Goal: Task Accomplishment & Management: Complete application form

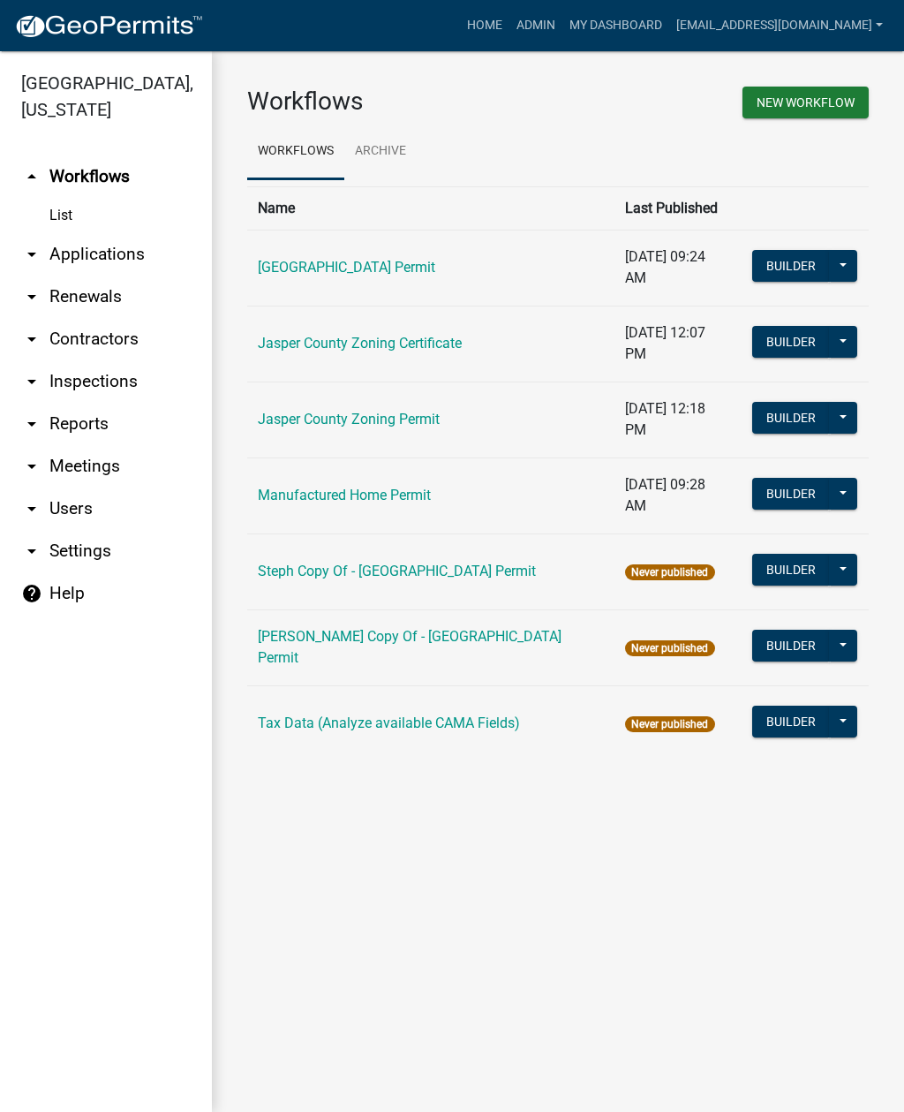
click at [124, 260] on link "arrow_drop_down Applications" at bounding box center [106, 254] width 212 height 42
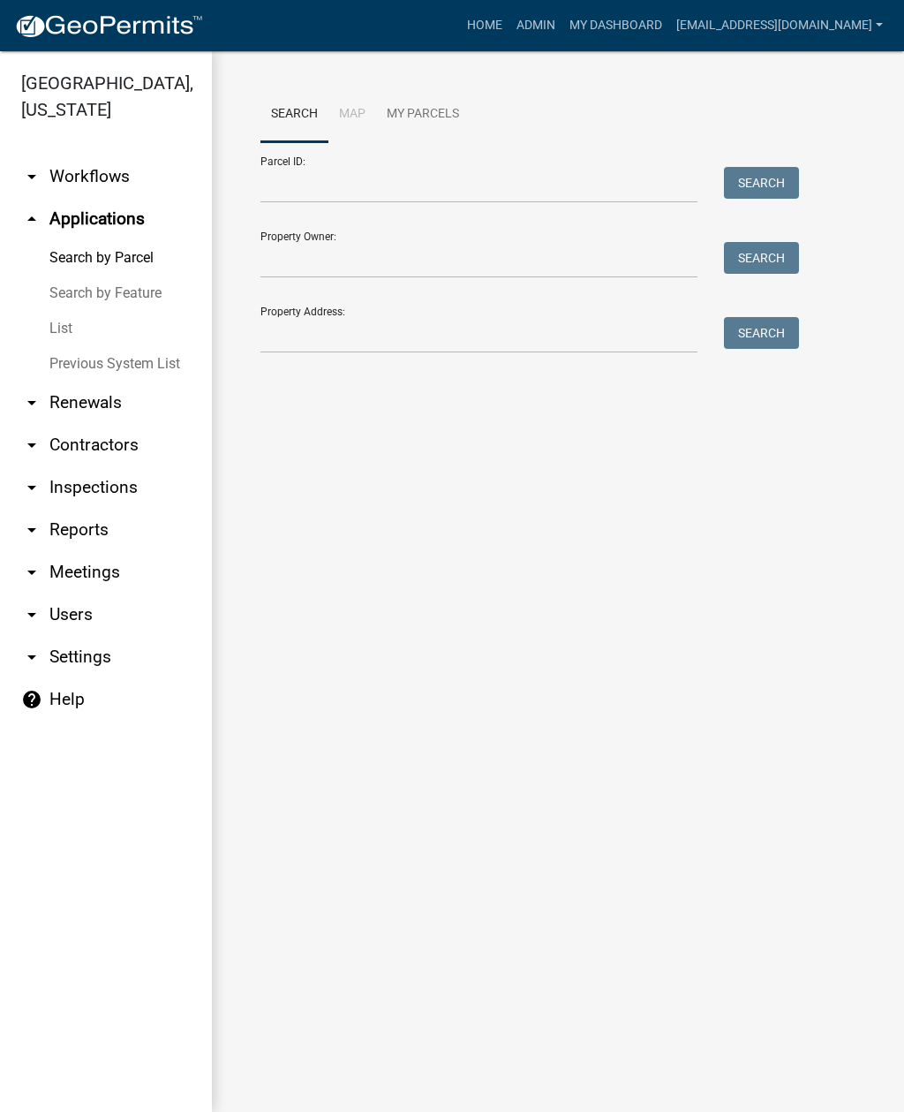
click at [61, 328] on link "List" at bounding box center [106, 328] width 212 height 35
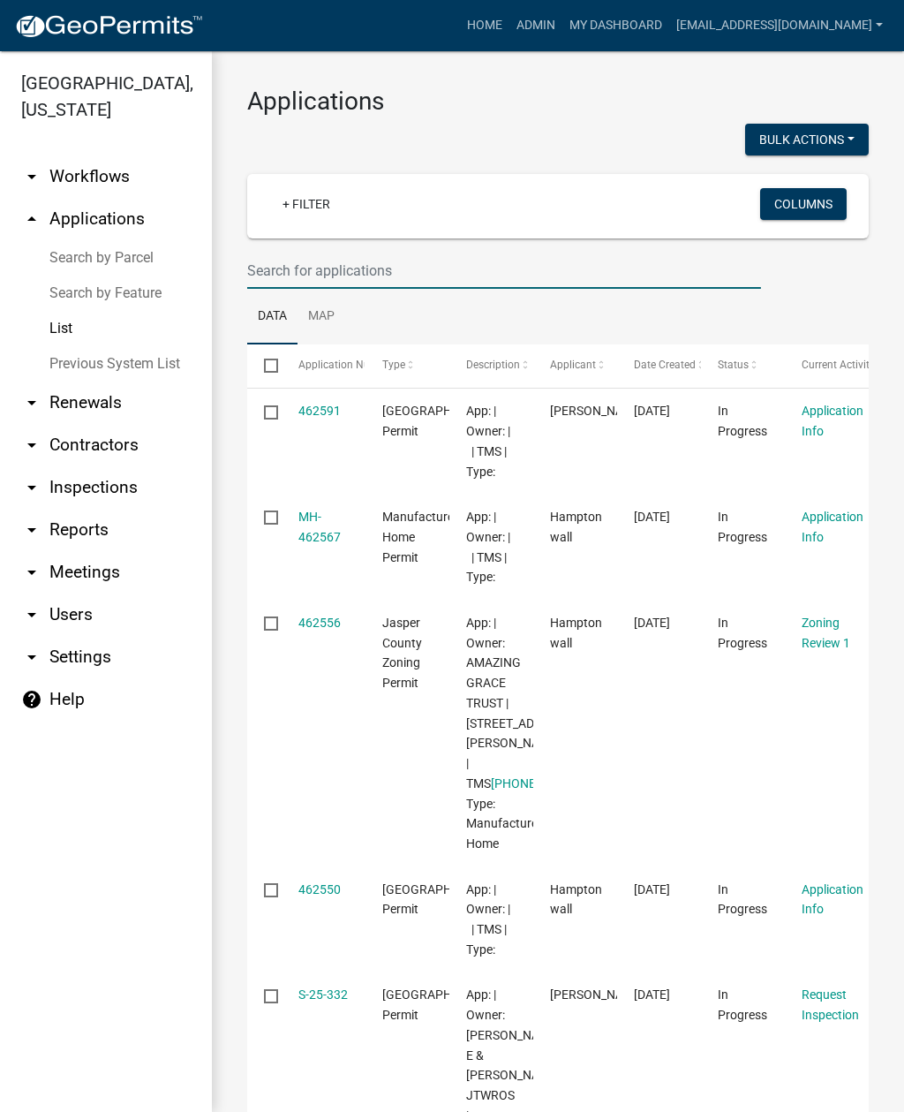
click at [512, 271] on input "text" at bounding box center [504, 271] width 514 height 36
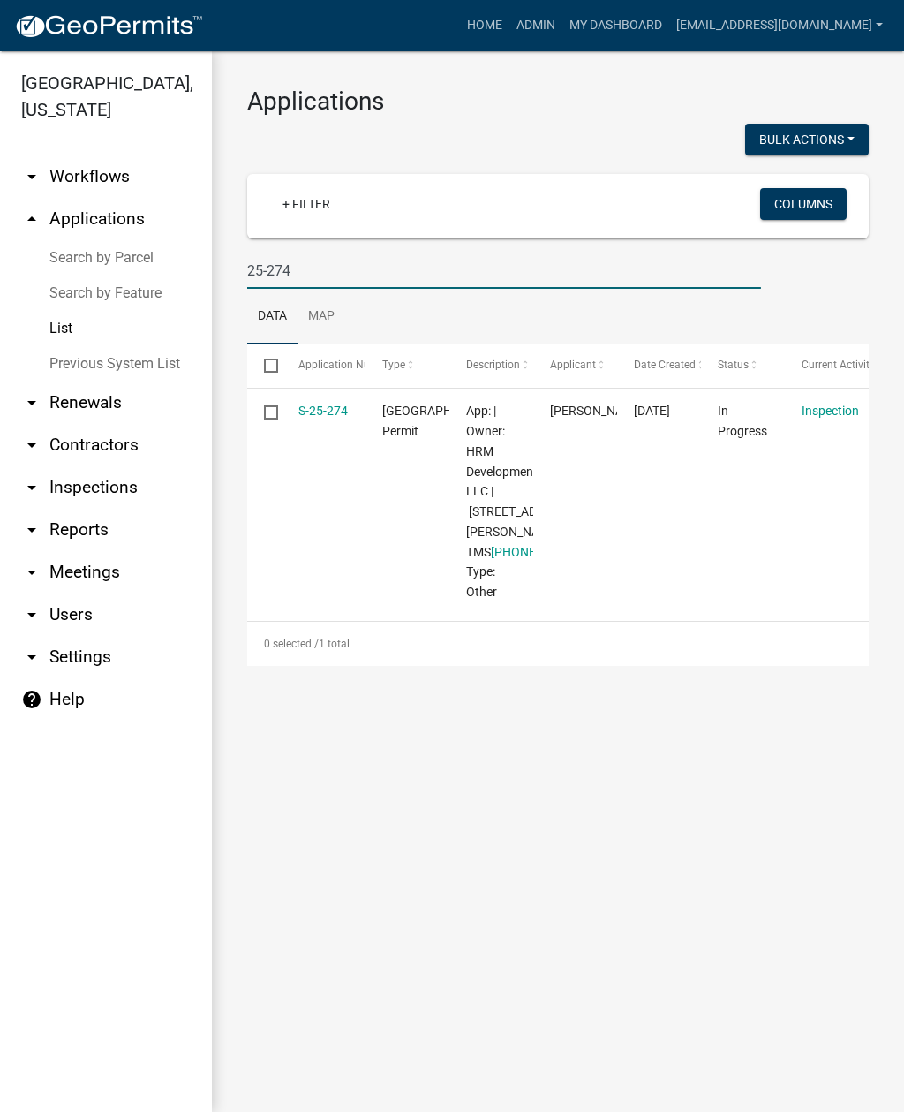
type input "25-274"
click at [325, 408] on link "S-25-274" at bounding box center [323, 411] width 49 height 14
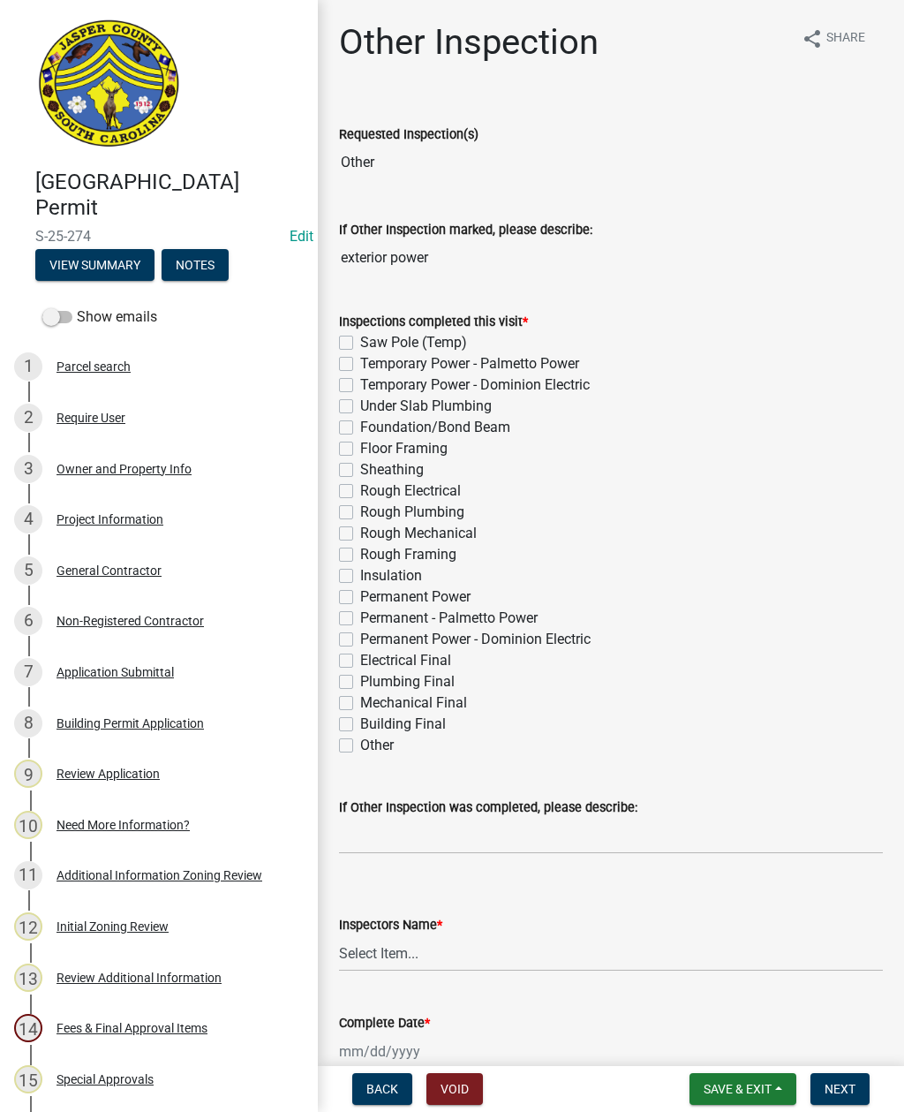
click at [360, 639] on label "Permanent Power - Dominion Electric" at bounding box center [475, 639] width 231 height 21
click at [360, 639] on input "Permanent Power - Dominion Electric" at bounding box center [365, 634] width 11 height 11
checkbox input "true"
checkbox input "false"
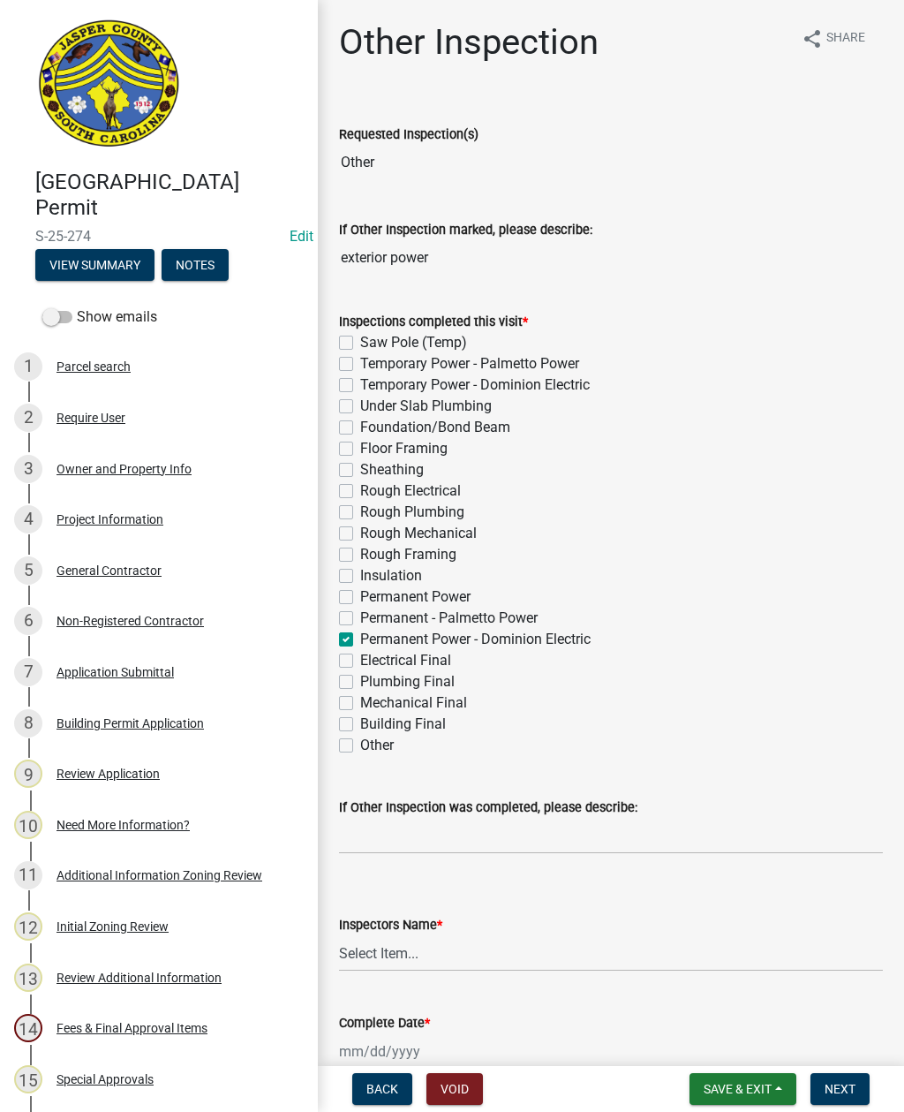
checkbox input "false"
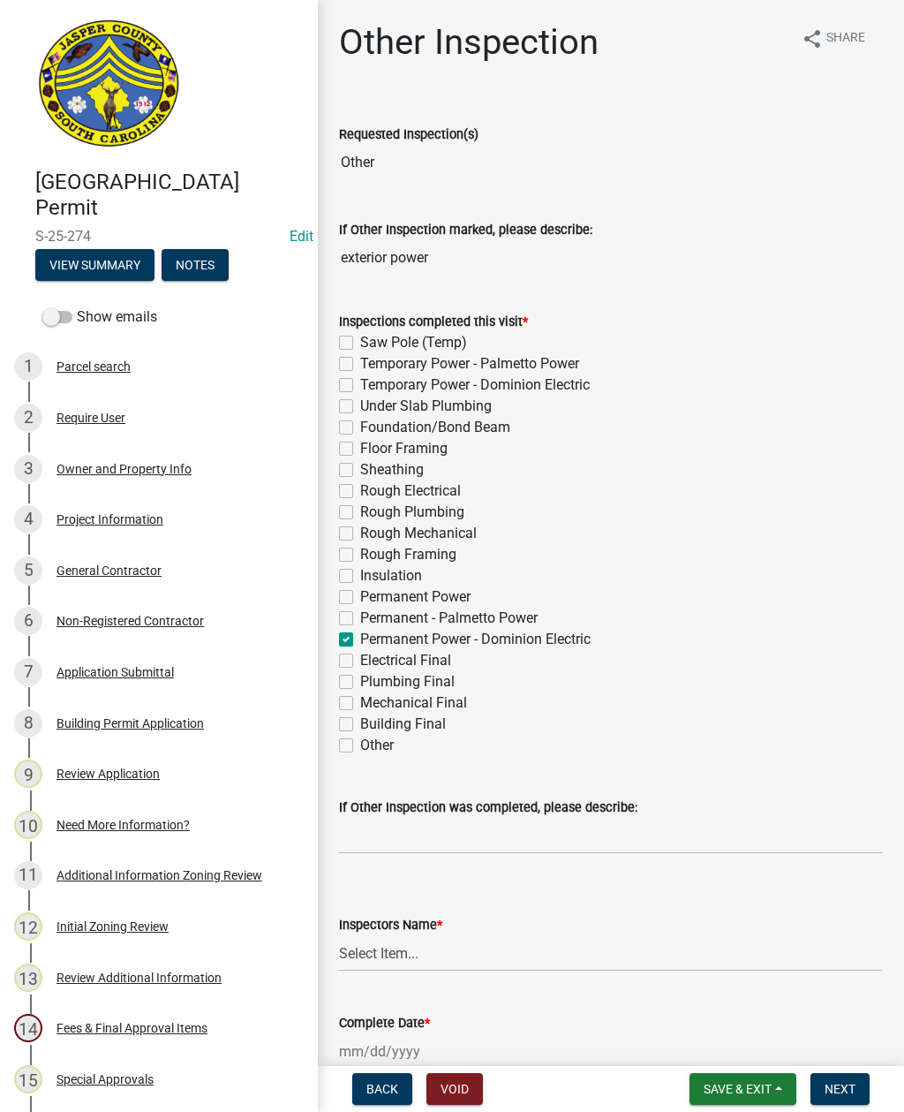
checkbox input "false"
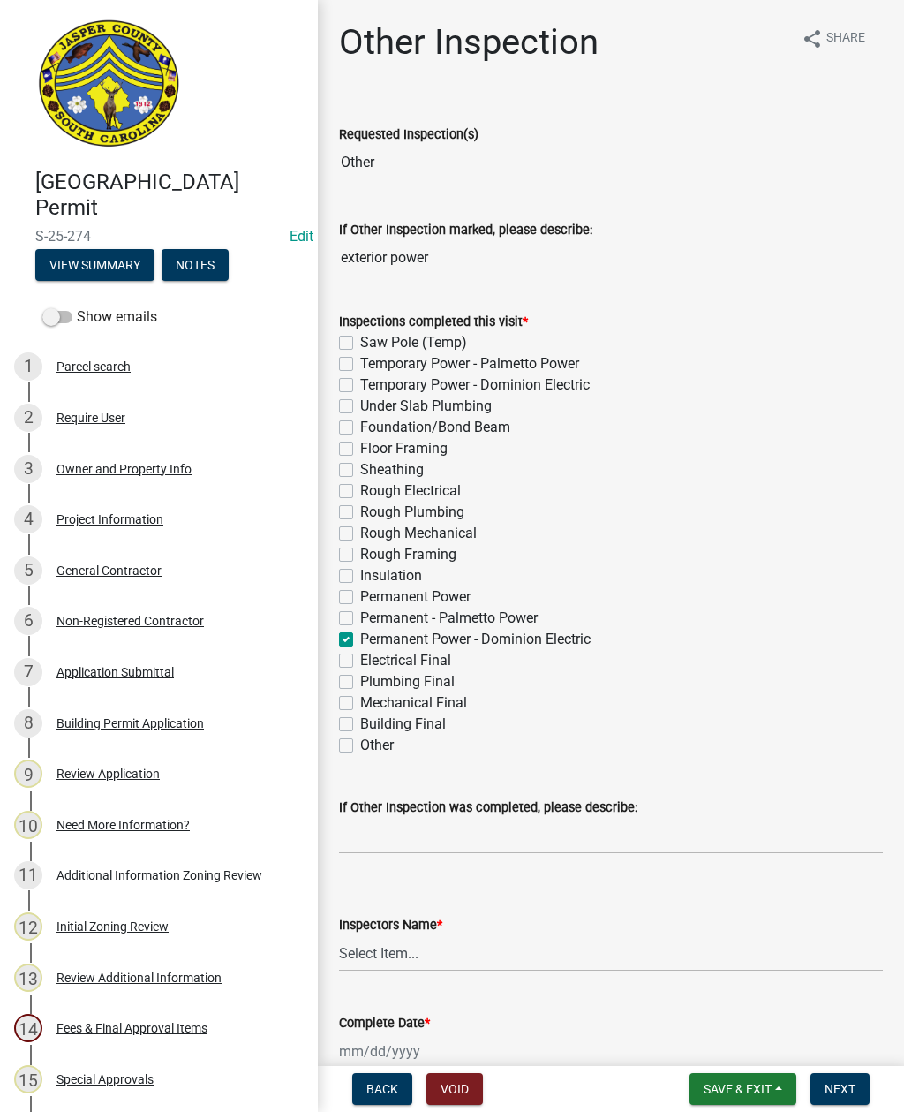
checkbox input "false"
checkbox input "true"
checkbox input "false"
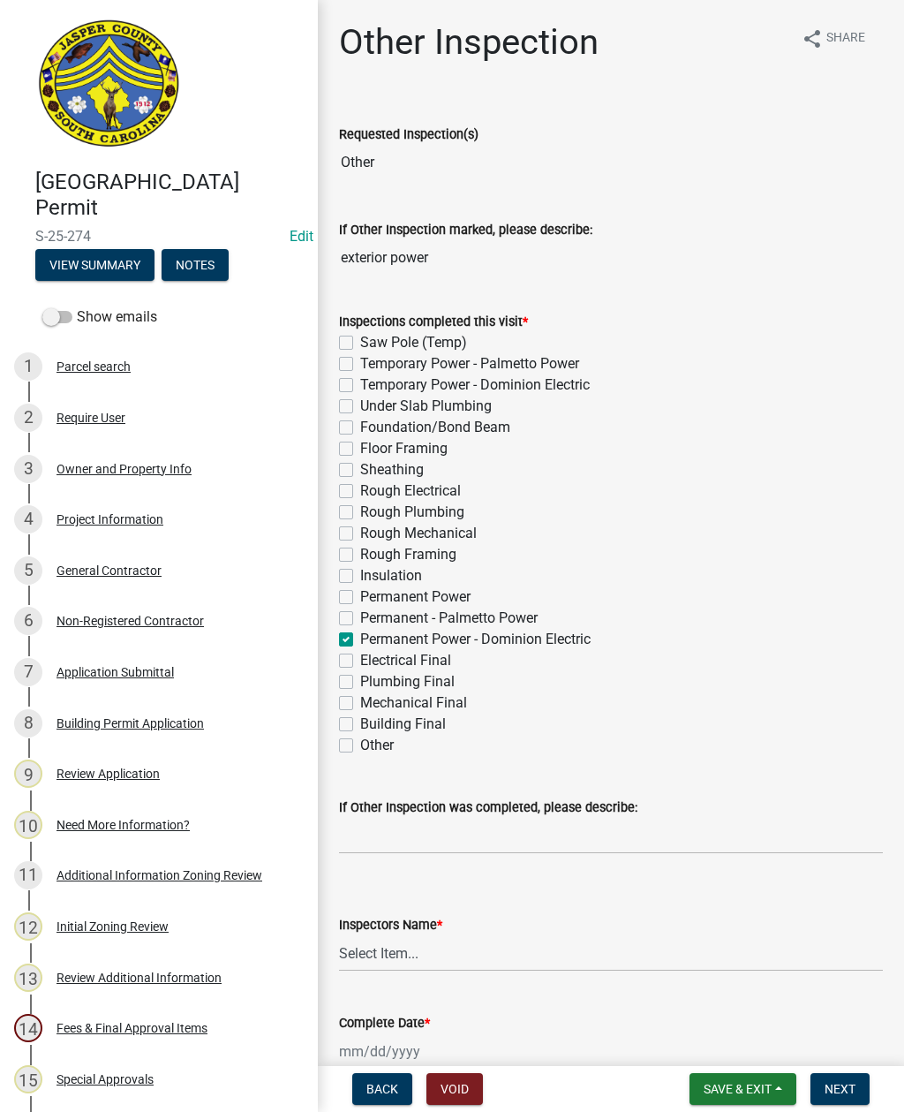
checkbox input "false"
click at [538, 950] on select "Select Item... jcorwin@jaspercounty.gov (John Corwin ) rcampbell (Ryan Campbell)" at bounding box center [611, 953] width 544 height 36
click at [530, 956] on select "Select Item... jcorwin@jaspercounty.gov (John Corwin ) rcampbell (Ryan Campbell)" at bounding box center [611, 953] width 544 height 36
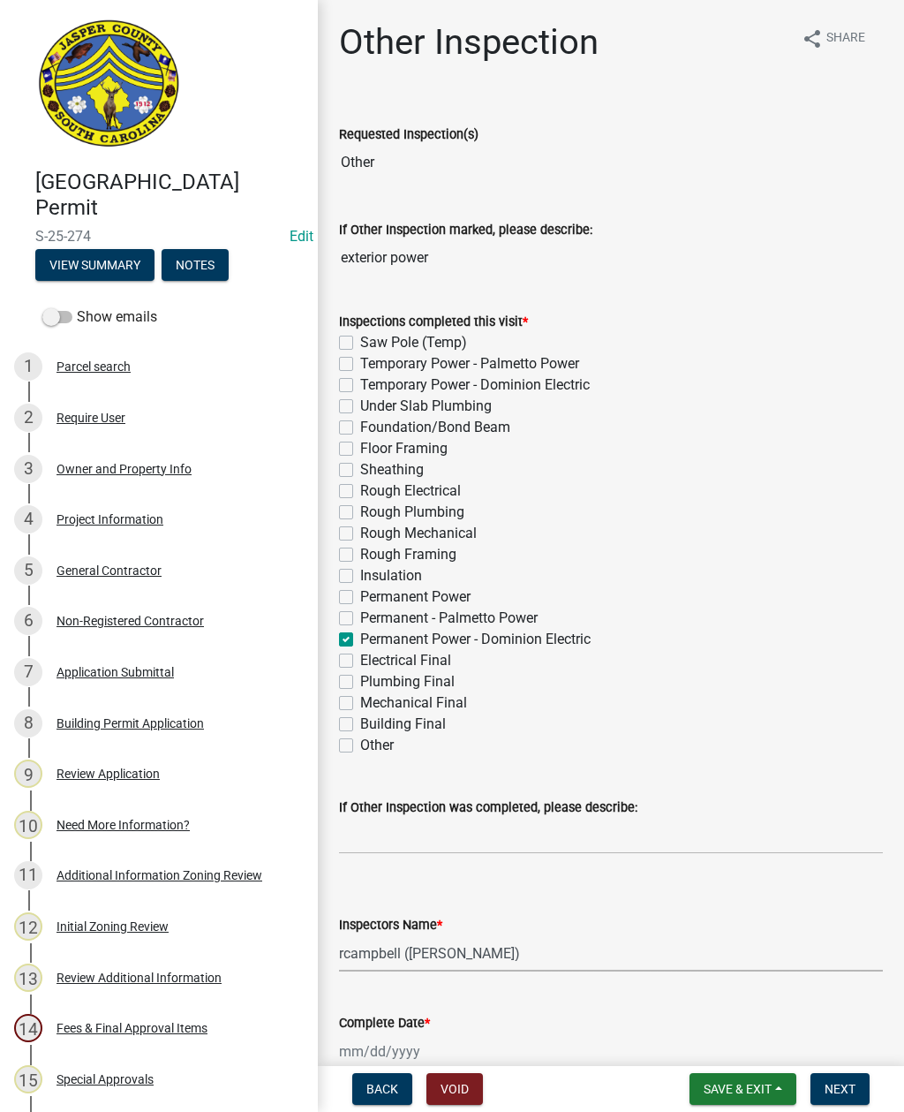
select select "2d9ba1e5-2fdd-4b15-98d0-073dcbeb5880"
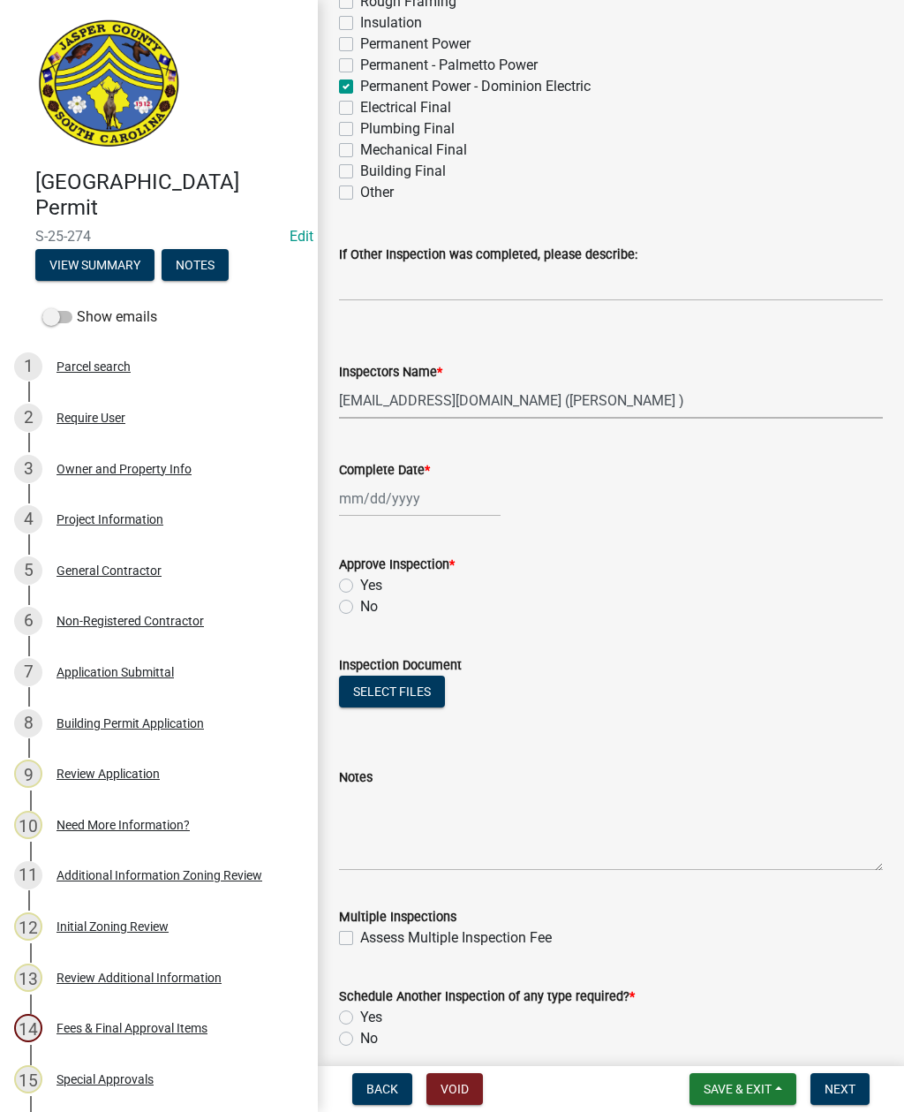
scroll to position [580, 0]
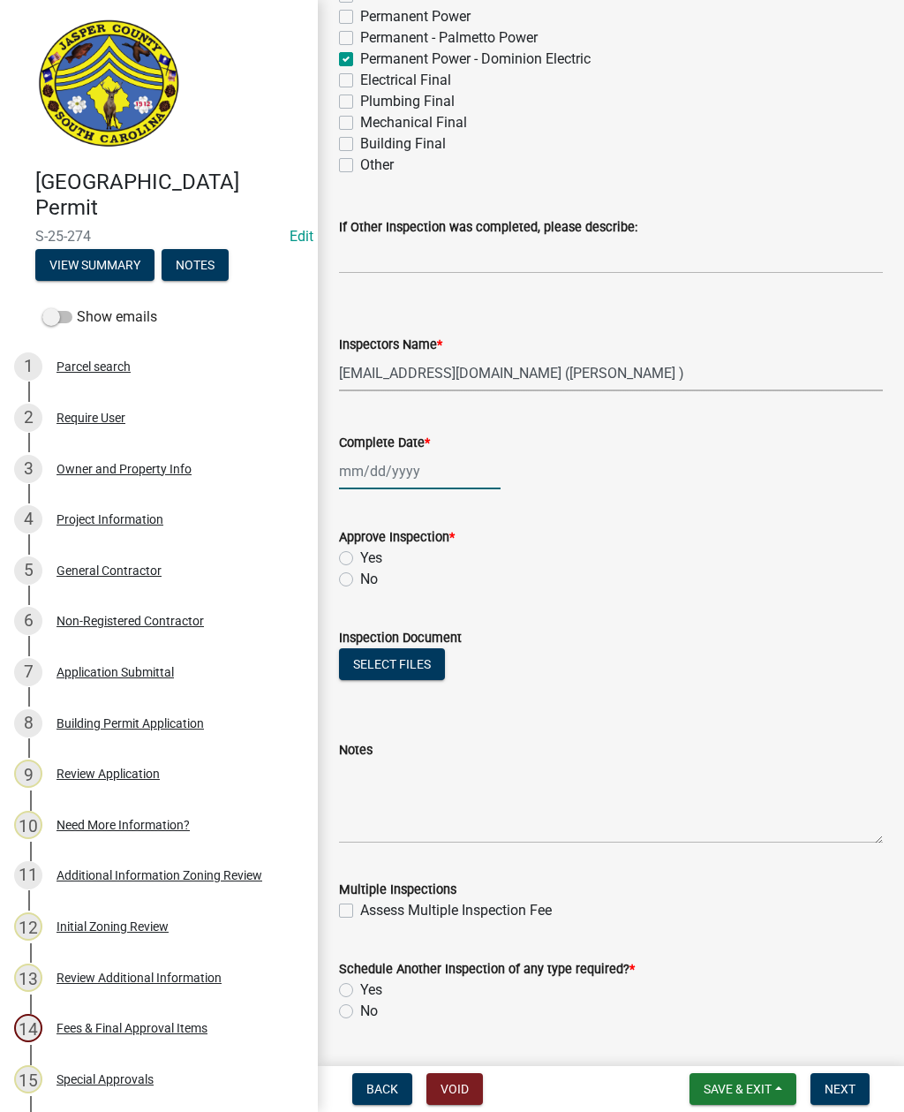
click at [412, 474] on div at bounding box center [420, 471] width 162 height 36
select select "8"
select select "2025"
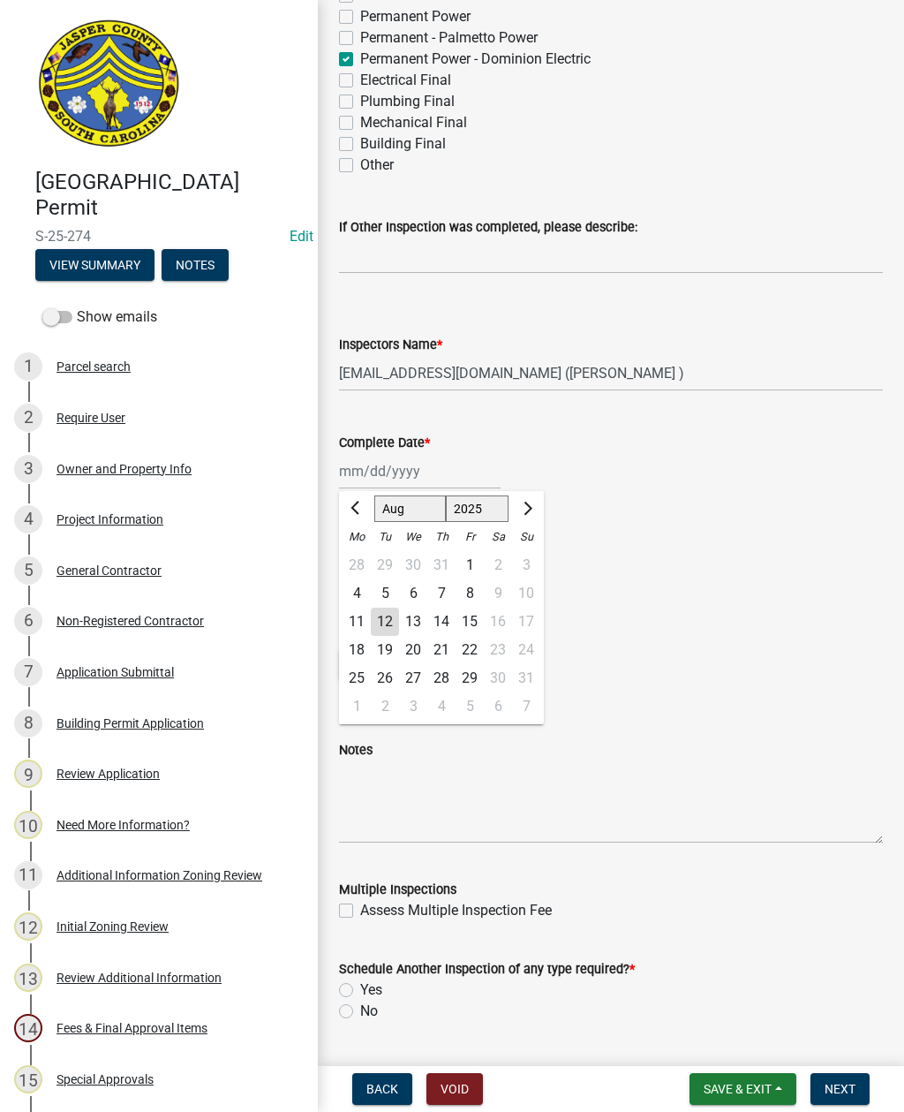
click at [382, 615] on div "12" at bounding box center [385, 622] width 28 height 28
type input "08/12/2025"
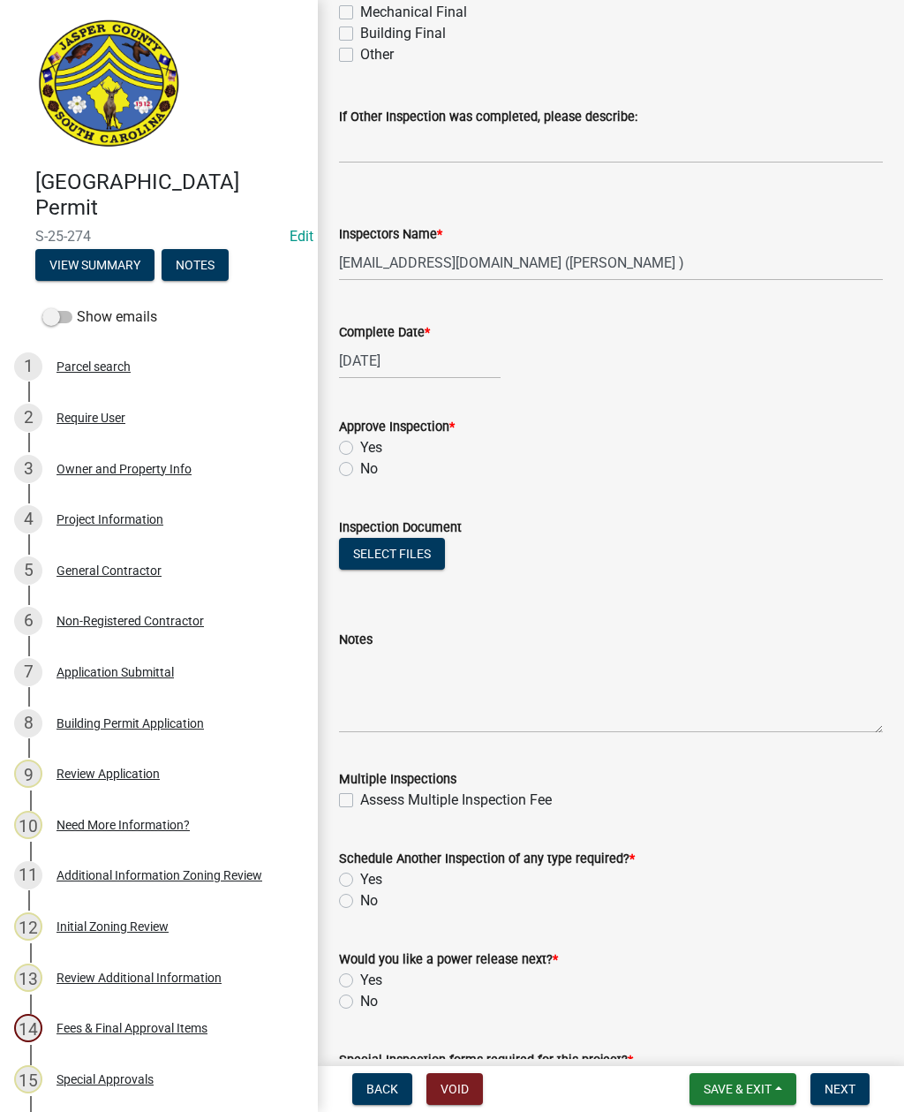
scroll to position [695, 0]
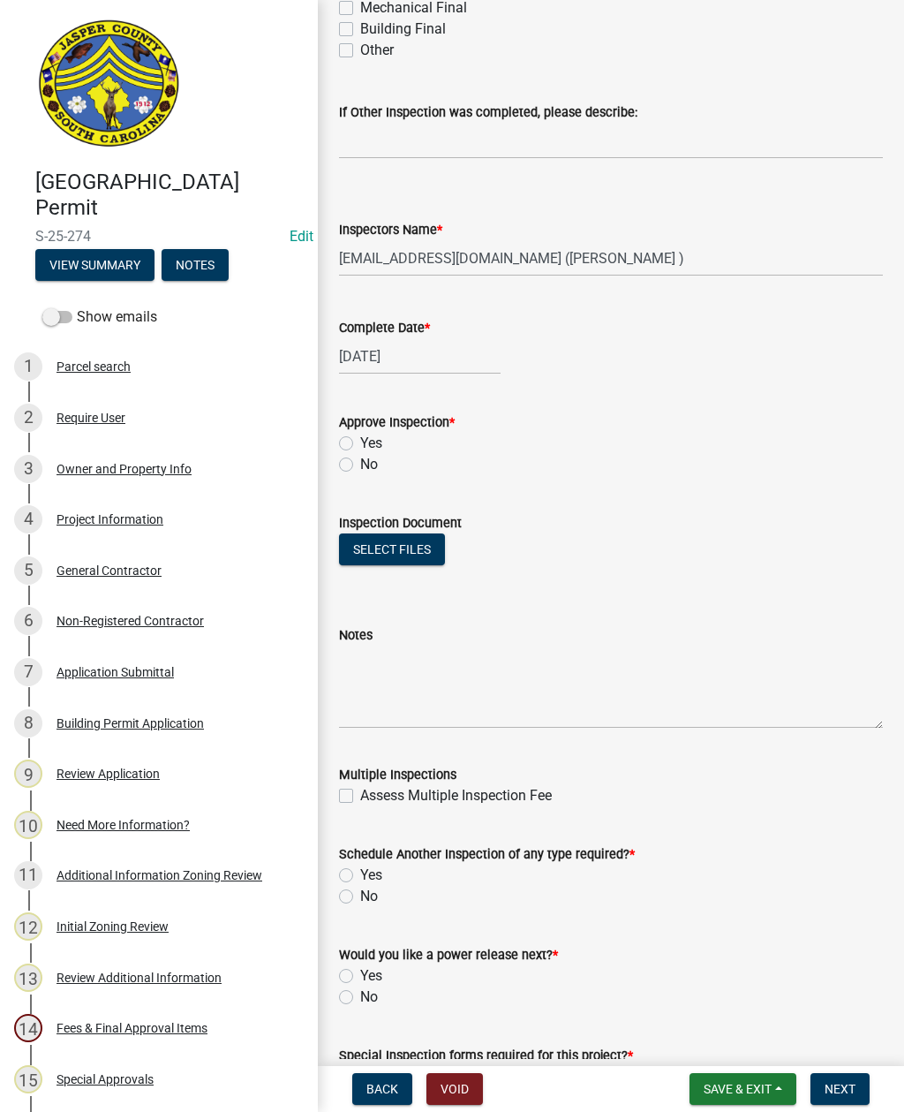
click at [360, 446] on label "Yes" at bounding box center [371, 443] width 22 height 21
click at [360, 444] on input "Yes" at bounding box center [365, 438] width 11 height 11
radio input "true"
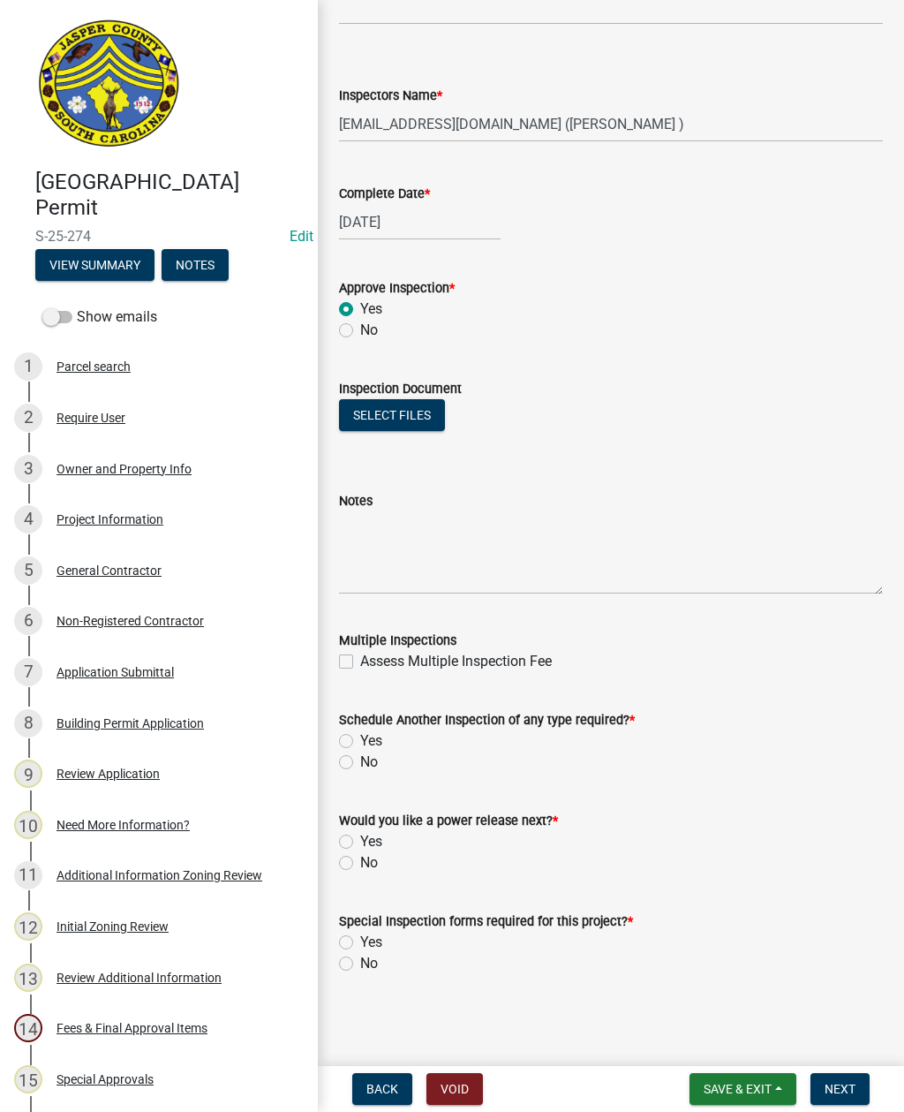
scroll to position [829, 0]
click at [360, 746] on label "Yes" at bounding box center [371, 740] width 22 height 21
click at [360, 742] on input "Yes" at bounding box center [365, 735] width 11 height 11
radio input "true"
click at [360, 843] on label "Yes" at bounding box center [371, 841] width 22 height 21
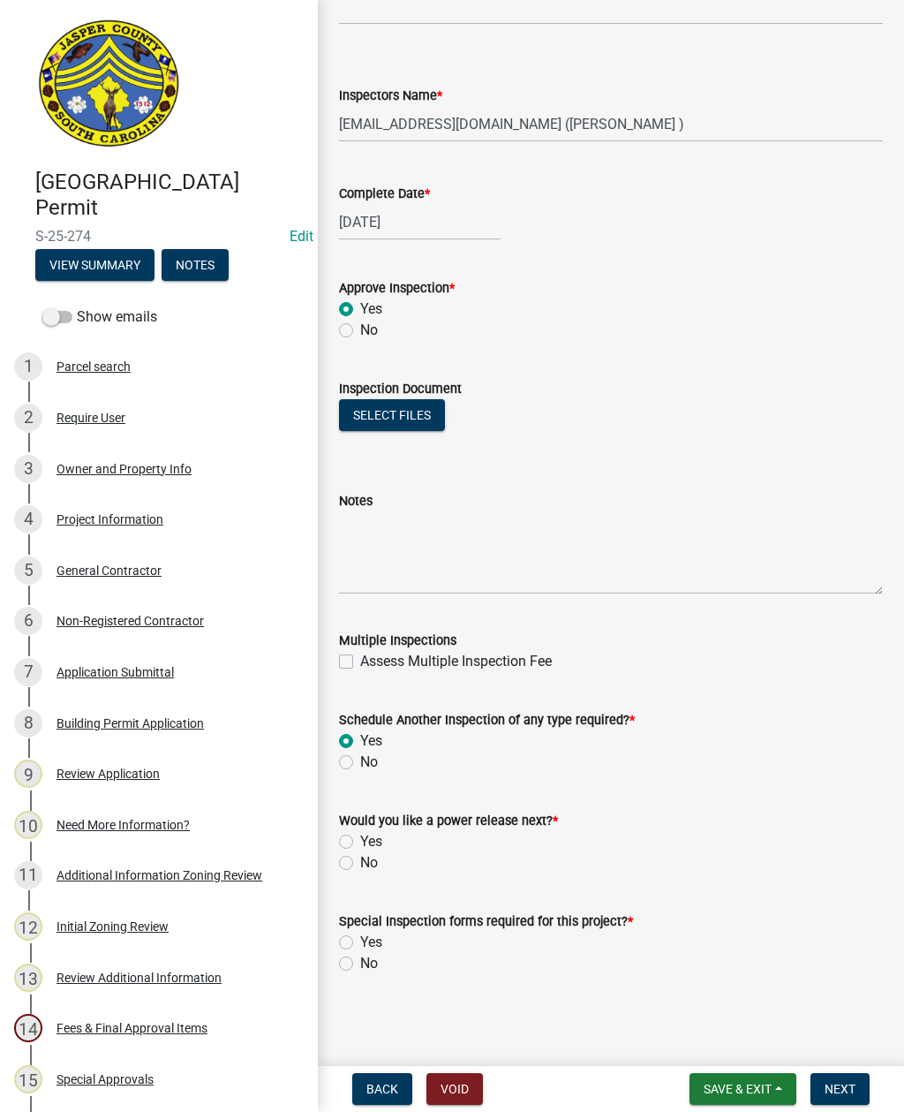
click at [360, 843] on input "Yes" at bounding box center [365, 836] width 11 height 11
radio input "true"
click at [360, 968] on label "No" at bounding box center [369, 963] width 18 height 21
click at [360, 965] on input "No" at bounding box center [365, 958] width 11 height 11
radio input "true"
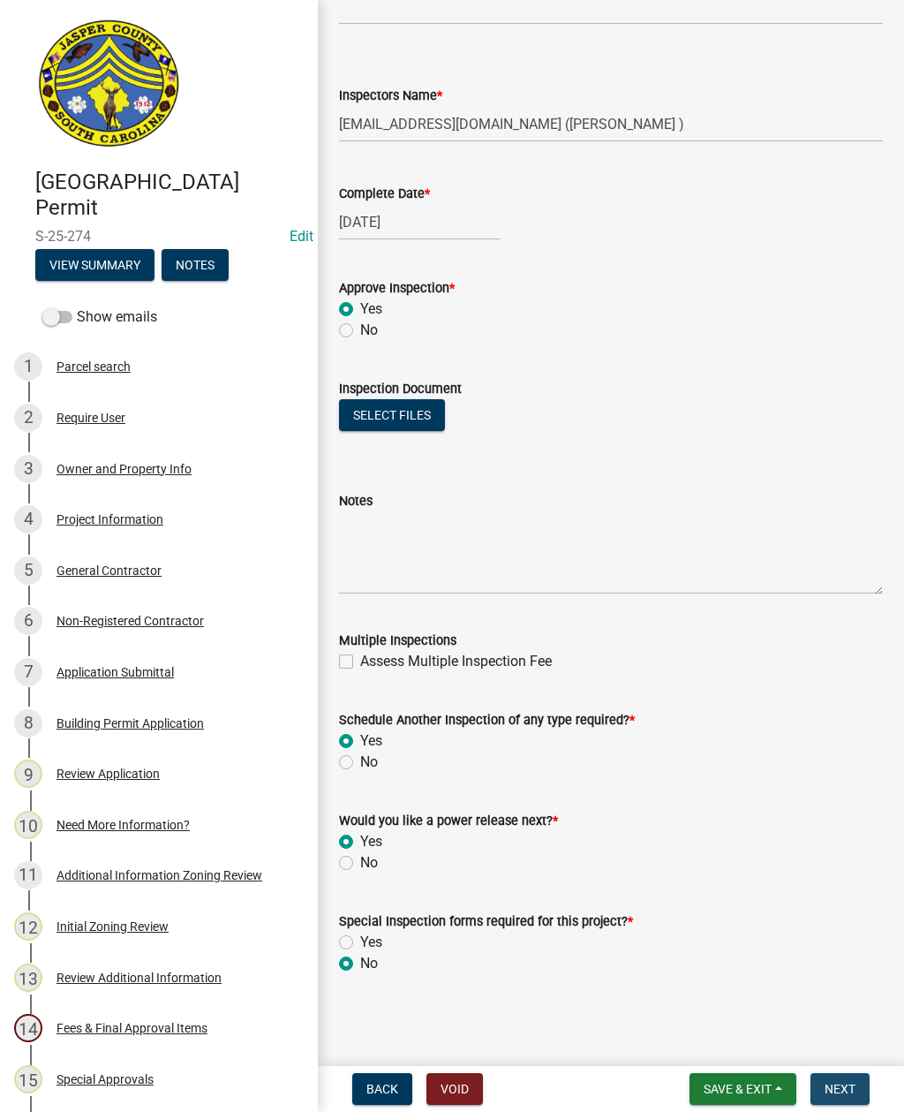
click at [845, 1086] on span "Next" at bounding box center [840, 1089] width 31 height 14
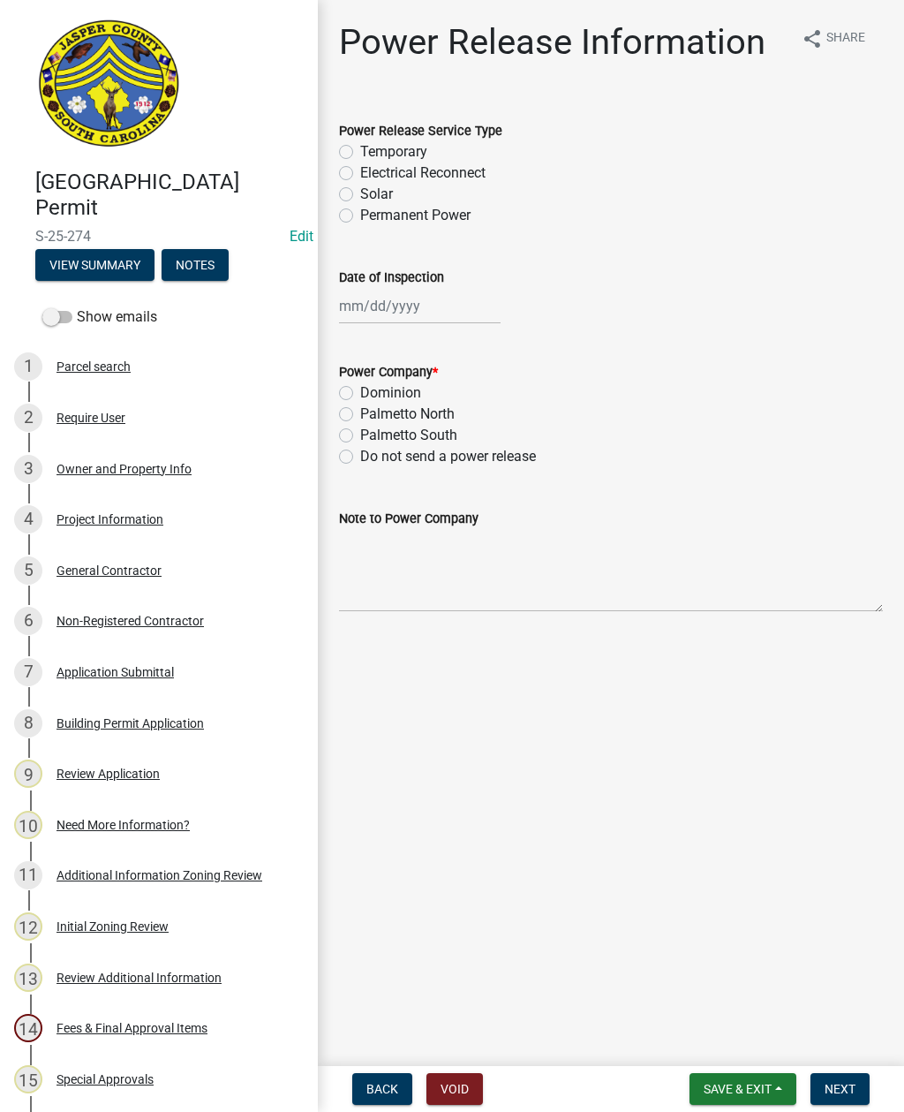
click at [360, 217] on label "Permanent Power" at bounding box center [415, 215] width 110 height 21
click at [360, 216] on input "Permanent Power" at bounding box center [365, 210] width 11 height 11
radio input "true"
click at [410, 313] on div at bounding box center [420, 306] width 162 height 36
select select "8"
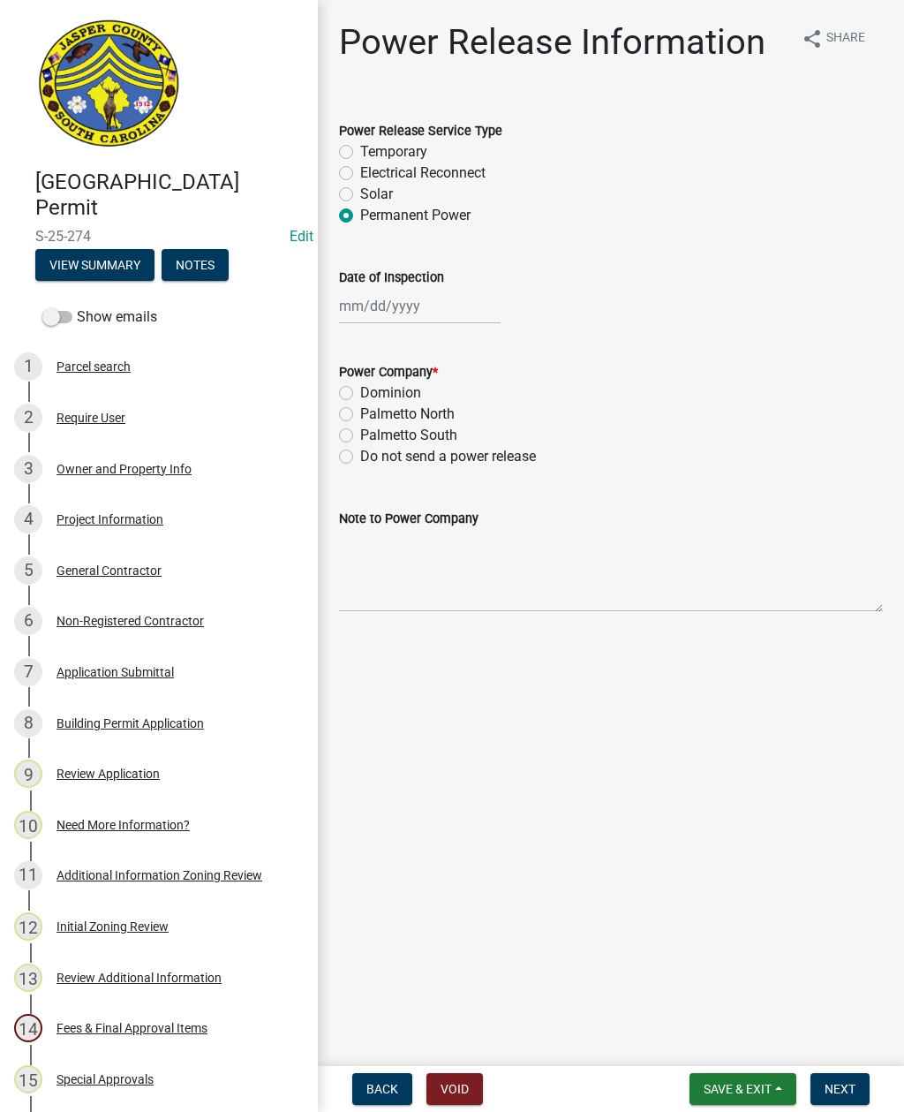
select select "2025"
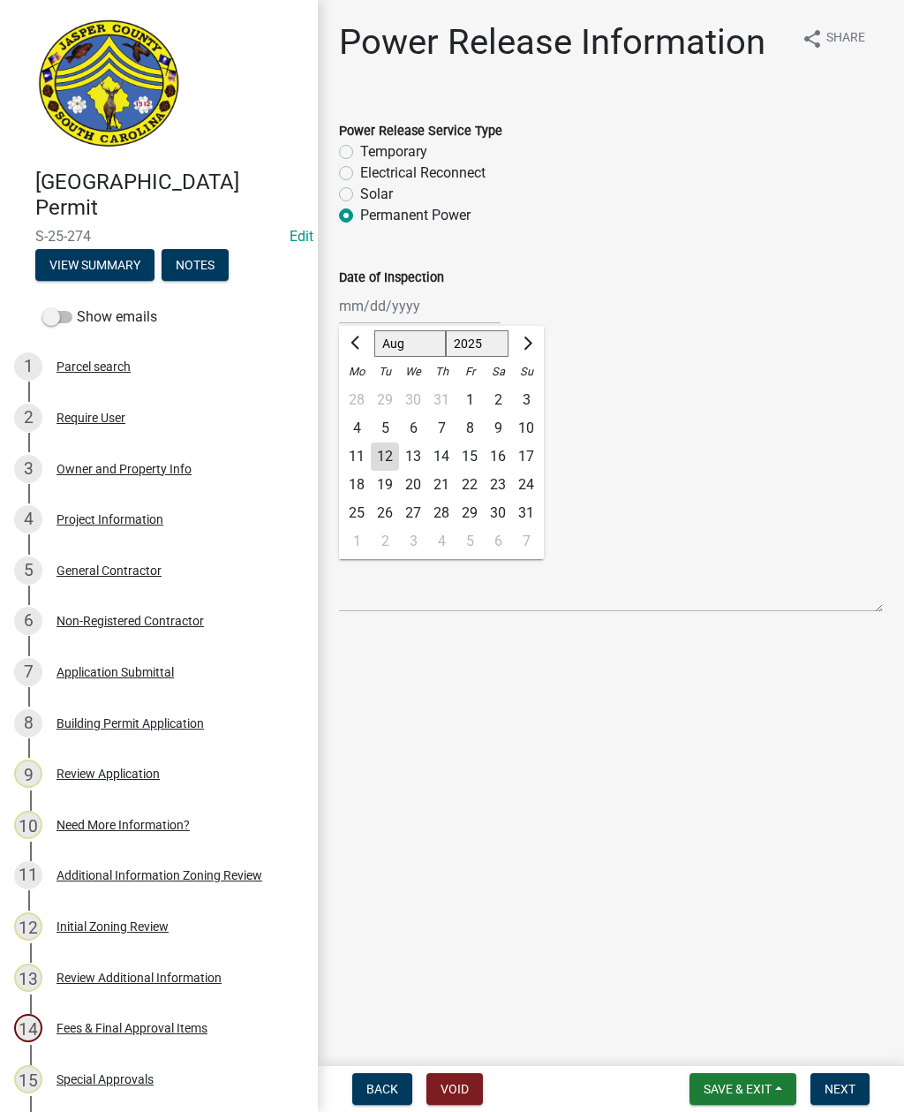
click at [399, 458] on div "13" at bounding box center [413, 457] width 28 height 28
type input "08/13/2025"
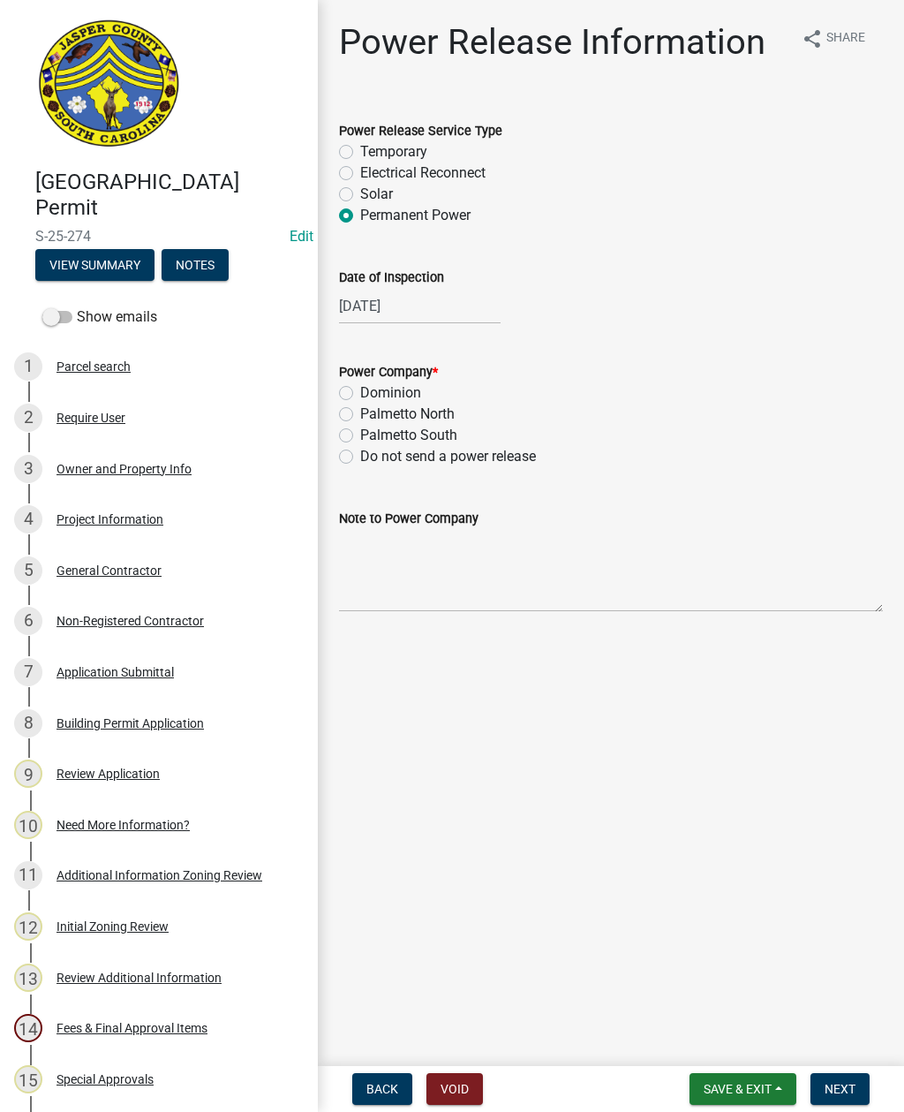
click at [360, 391] on label "Dominion" at bounding box center [390, 392] width 61 height 21
click at [360, 391] on input "Dominion" at bounding box center [365, 387] width 11 height 11
radio input "true"
click at [427, 576] on textarea "Note to Power Company" at bounding box center [611, 570] width 544 height 83
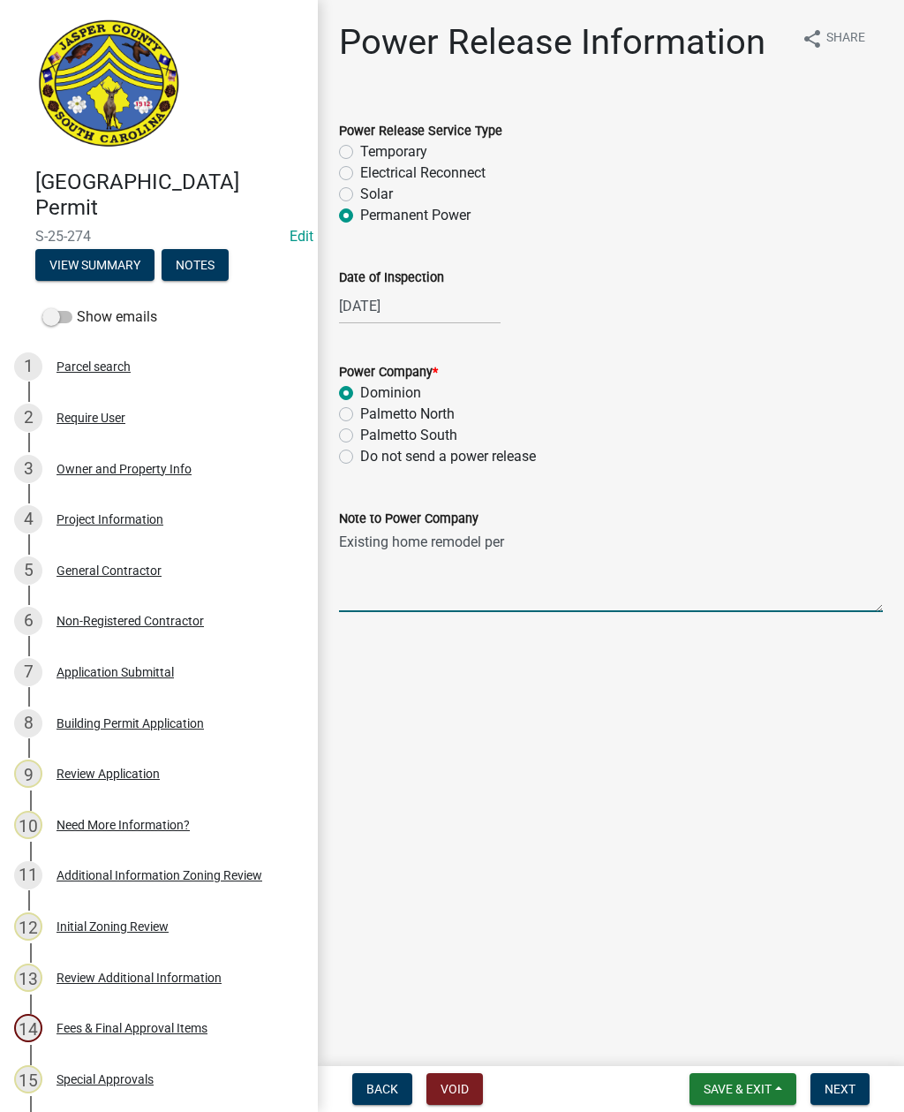
type textarea "Existing home remodel, permanent power"
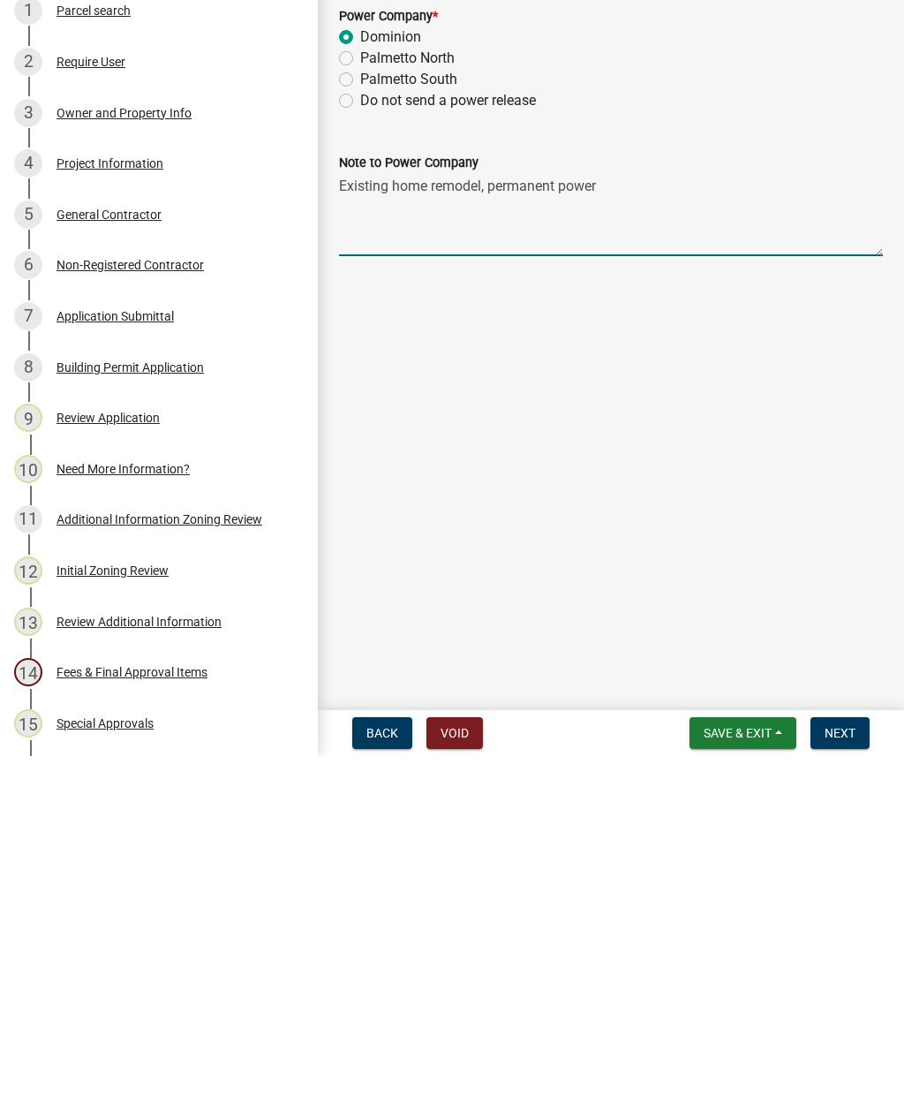
click at [832, 1082] on span "Next" at bounding box center [840, 1089] width 31 height 14
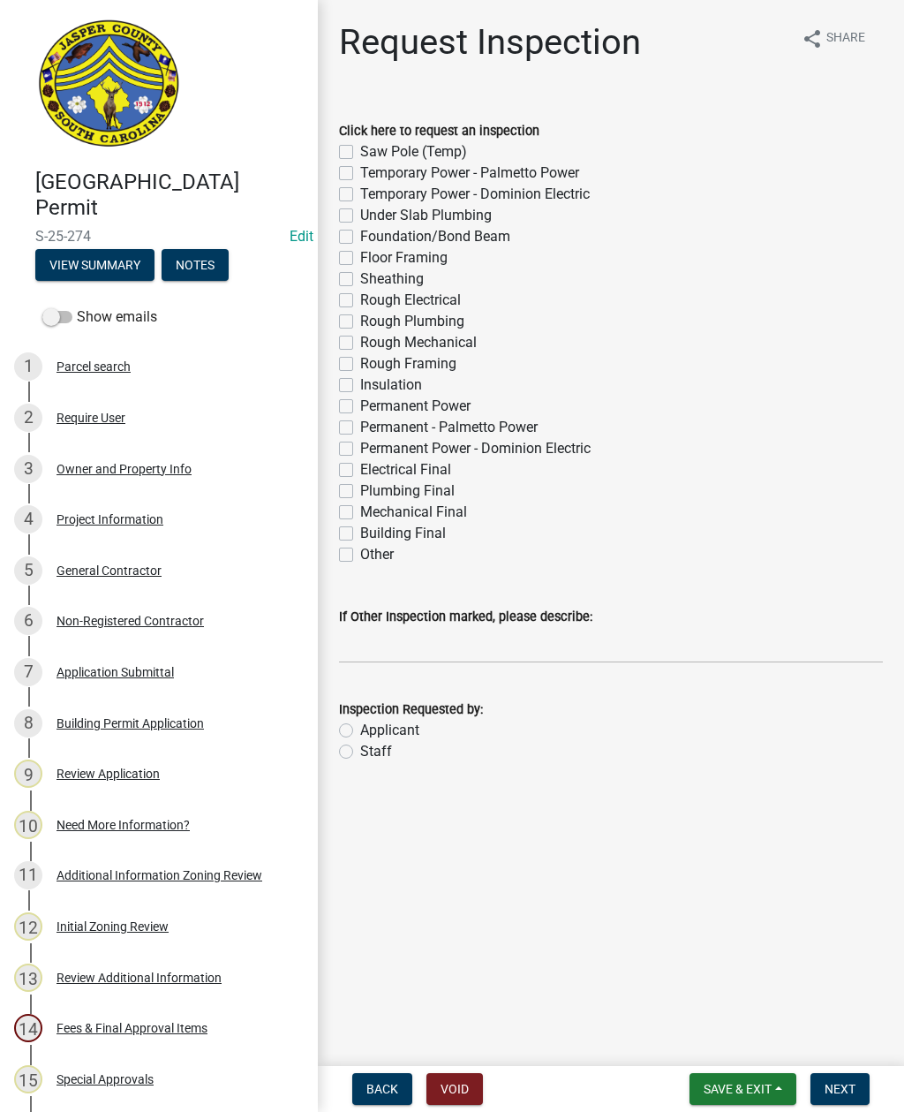
click at [746, 1075] on button "Save & Exit" at bounding box center [743, 1089] width 107 height 32
click at [747, 1033] on button "Save & Exit" at bounding box center [725, 1043] width 141 height 42
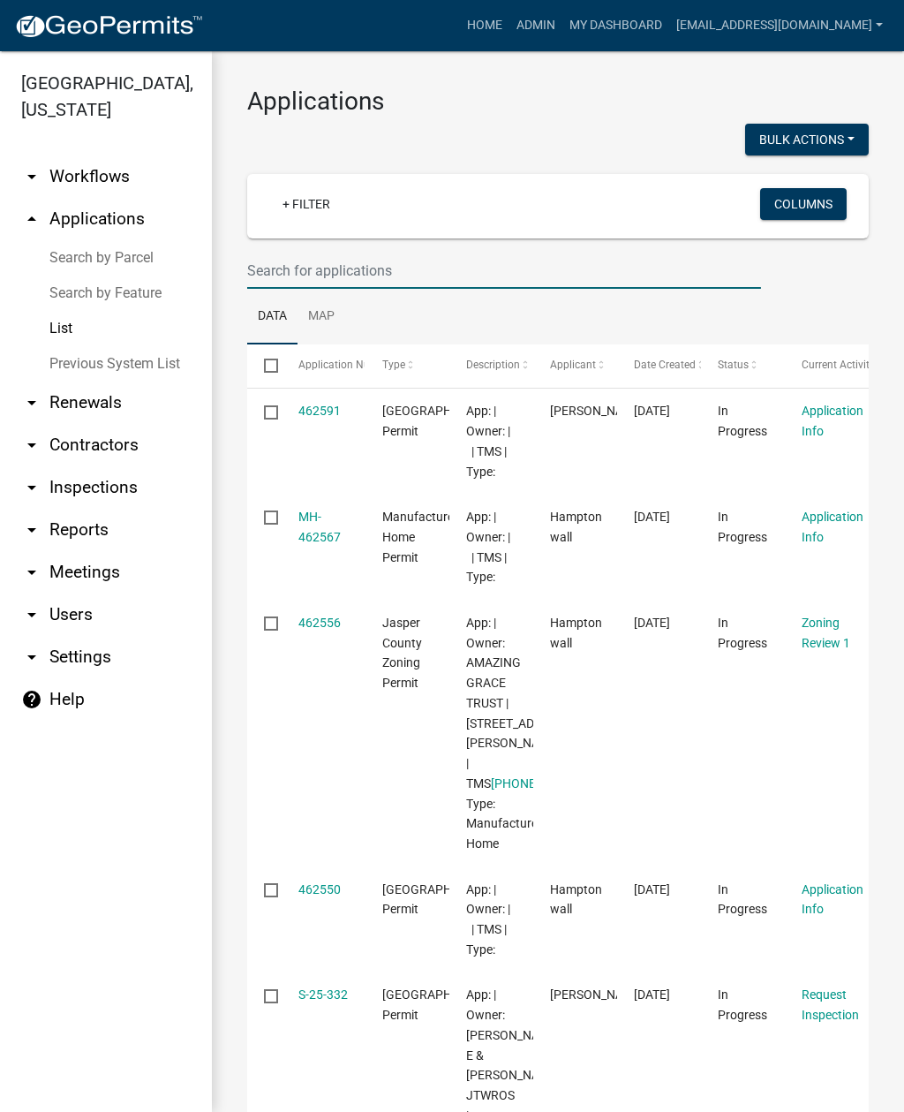
click at [426, 276] on input "text" at bounding box center [504, 271] width 514 height 36
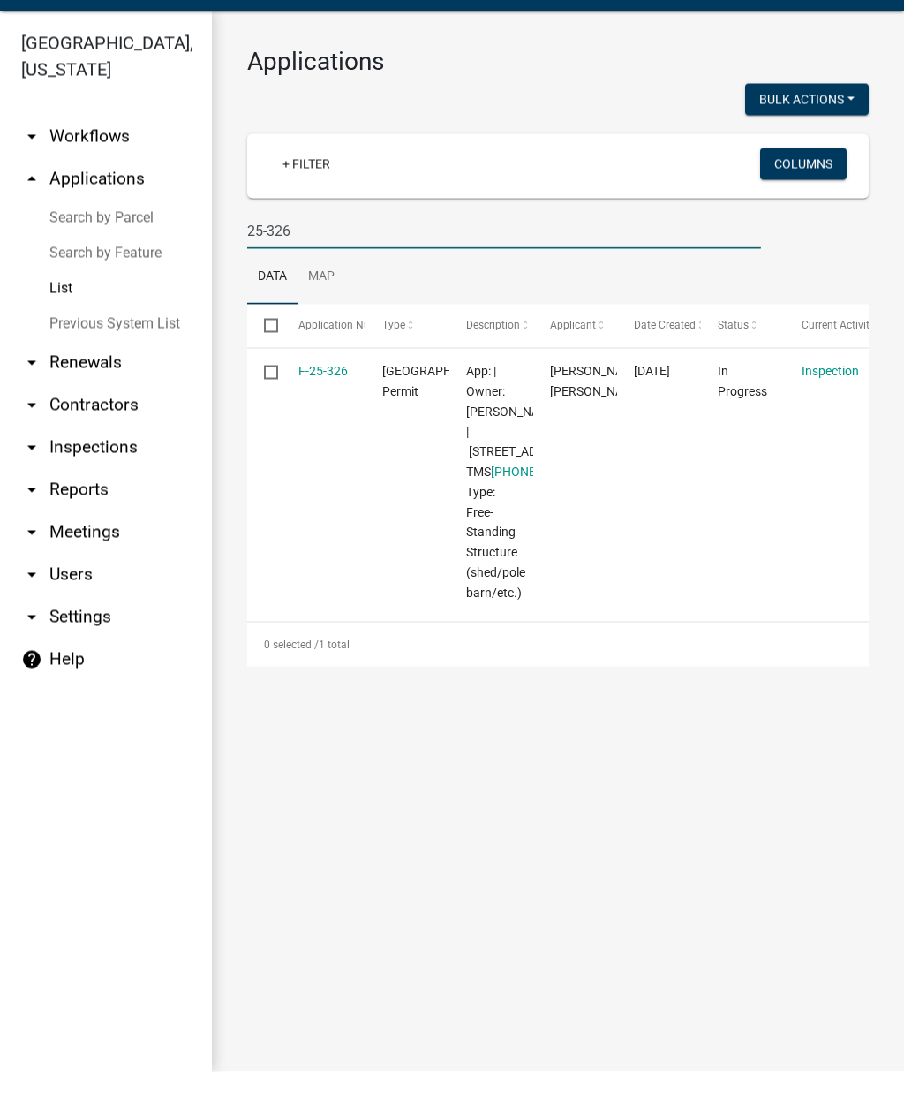
type input "25-326"
click at [314, 389] on datatable-body-cell "F-25-326" at bounding box center [323, 522] width 84 height 267
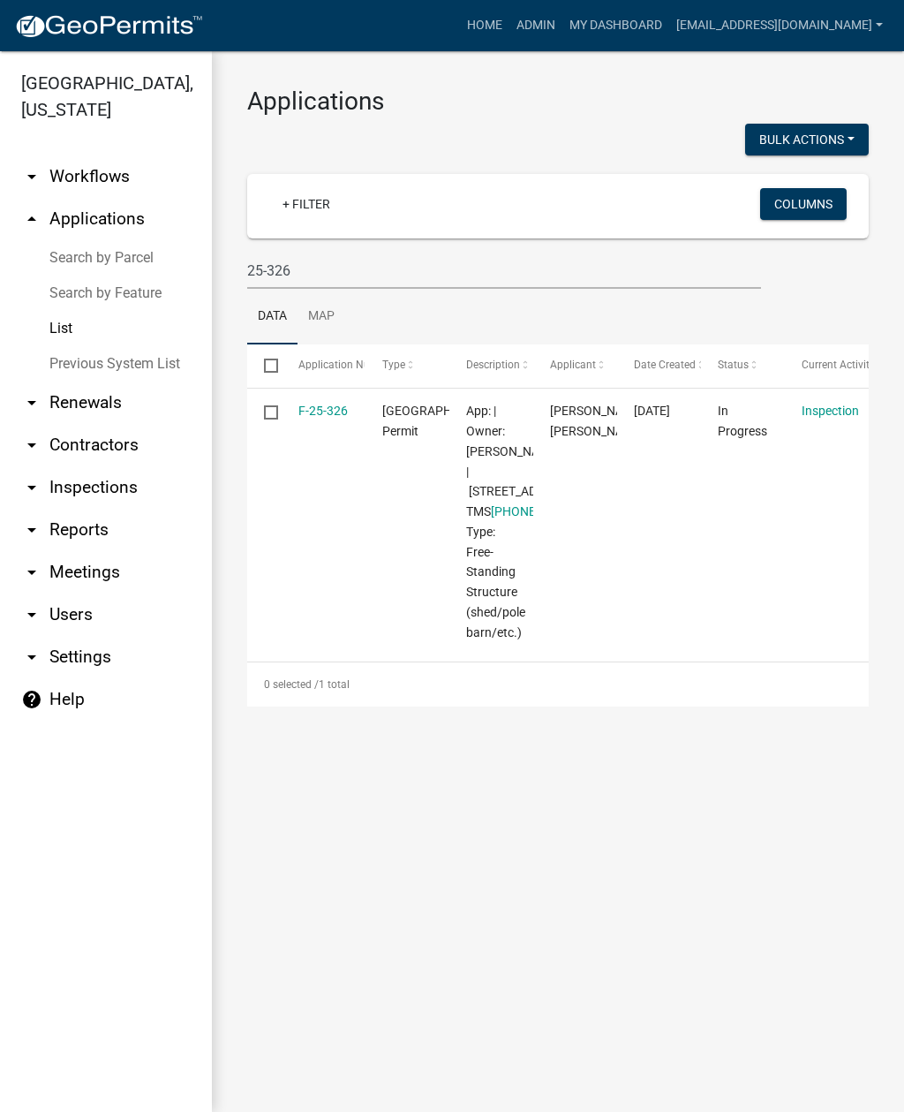
click at [329, 408] on link "F-25-326" at bounding box center [323, 411] width 49 height 14
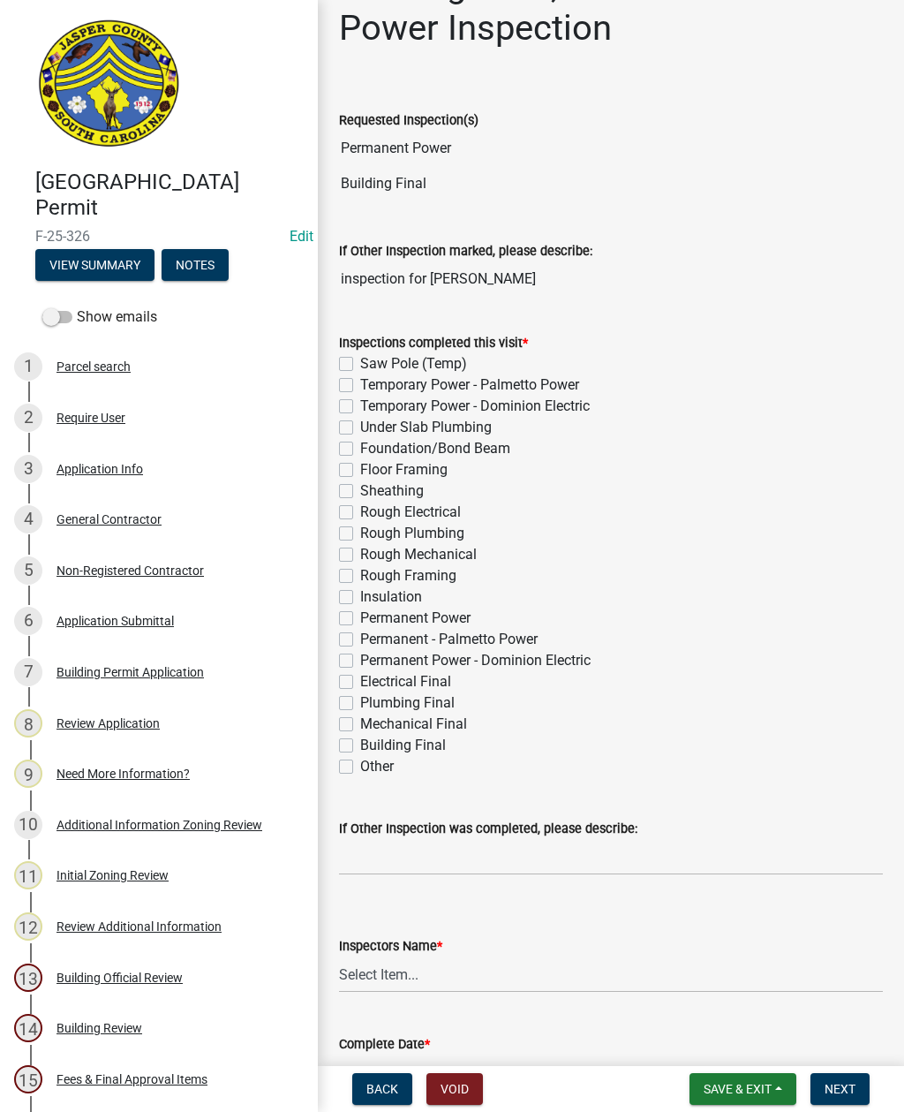
scroll to position [23, 0]
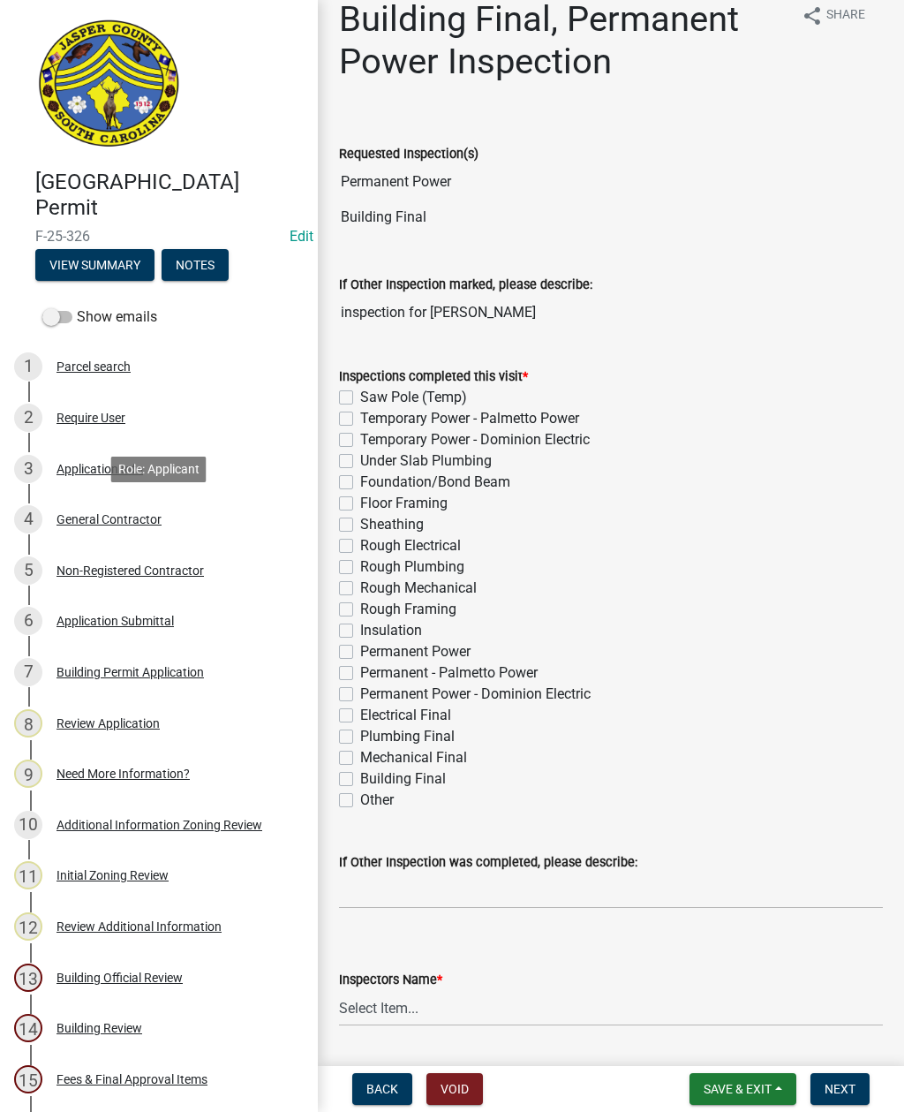
click at [140, 518] on div "General Contractor" at bounding box center [109, 519] width 105 height 12
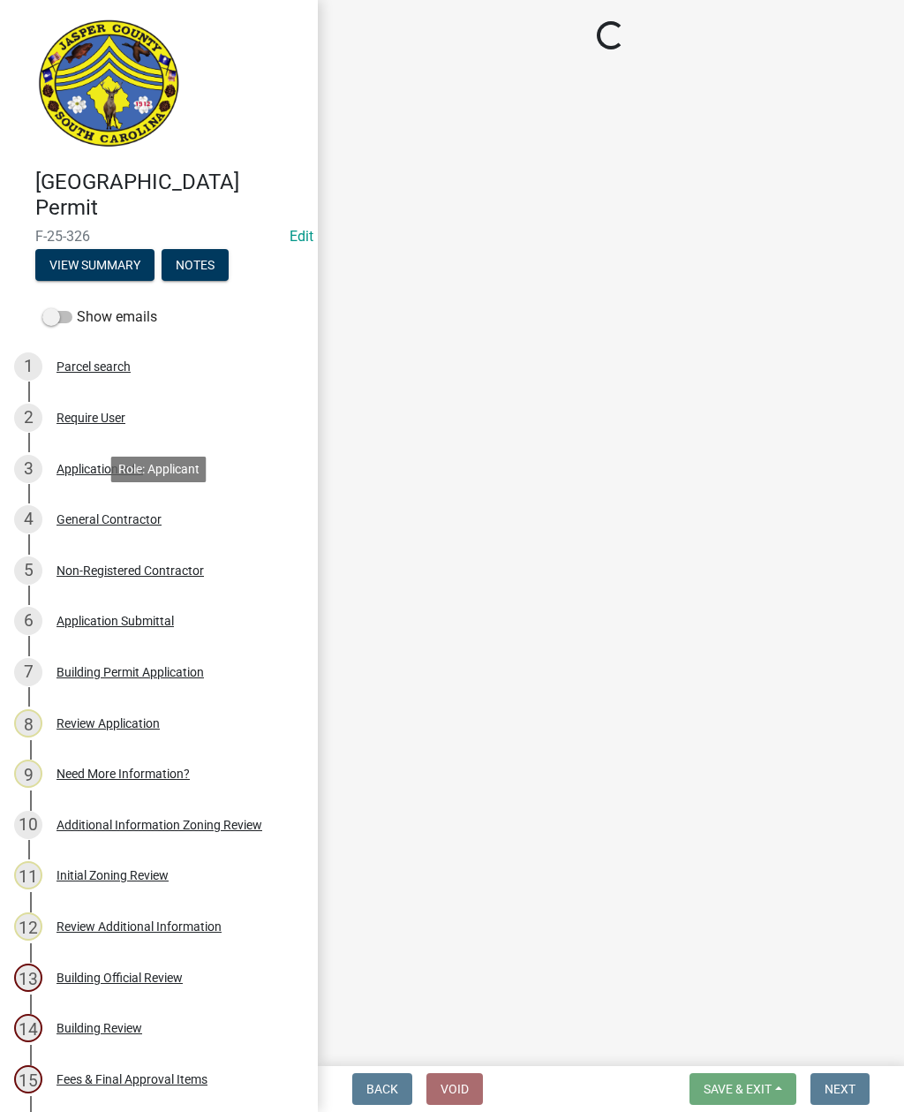
scroll to position [0, 0]
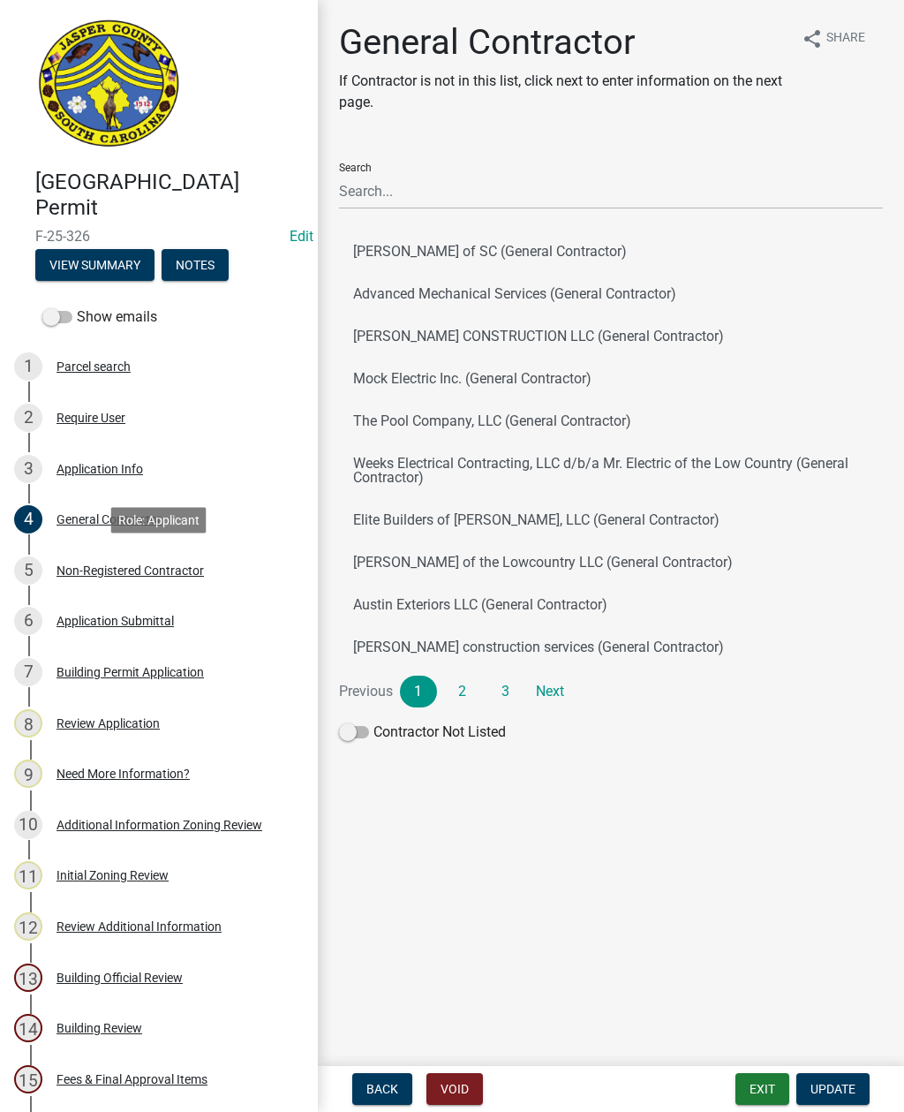
click at [184, 574] on div "Non-Registered Contractor" at bounding box center [131, 570] width 148 height 12
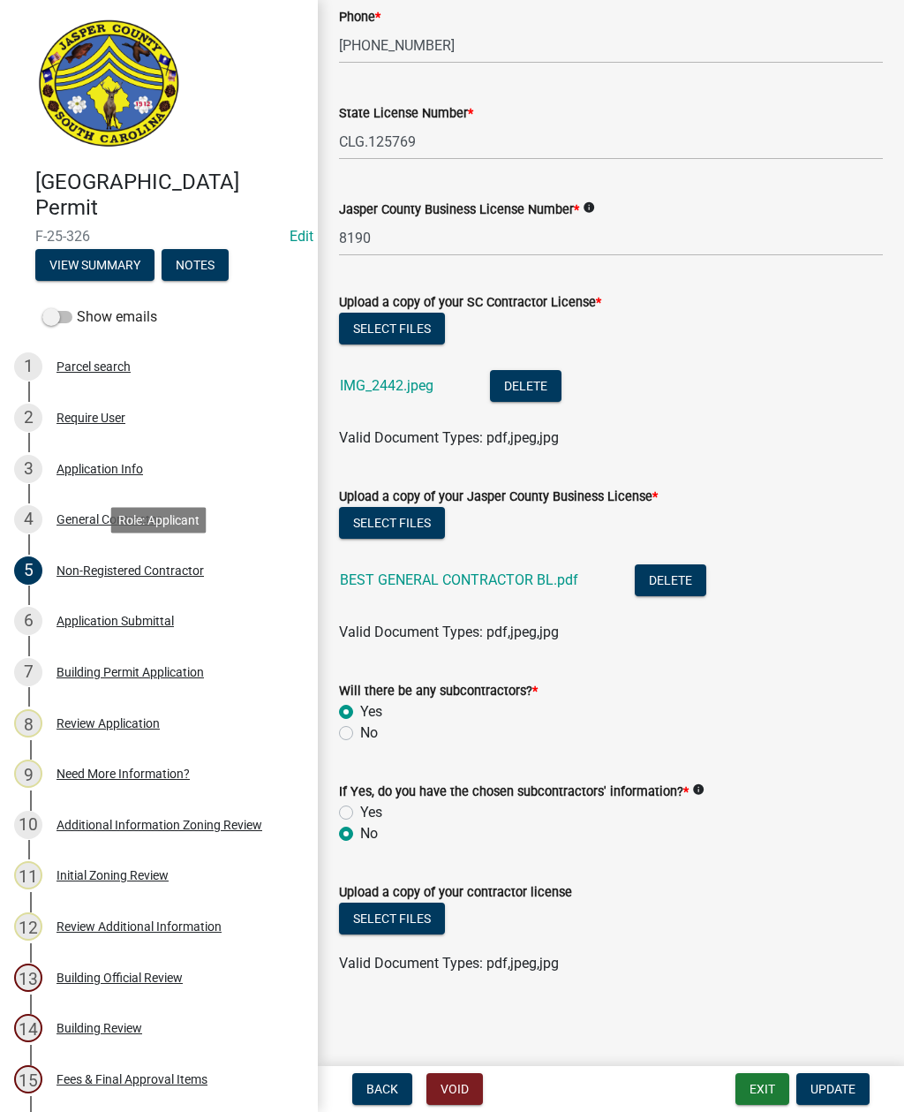
scroll to position [832, 0]
click at [120, 366] on div "Parcel search" at bounding box center [94, 366] width 74 height 12
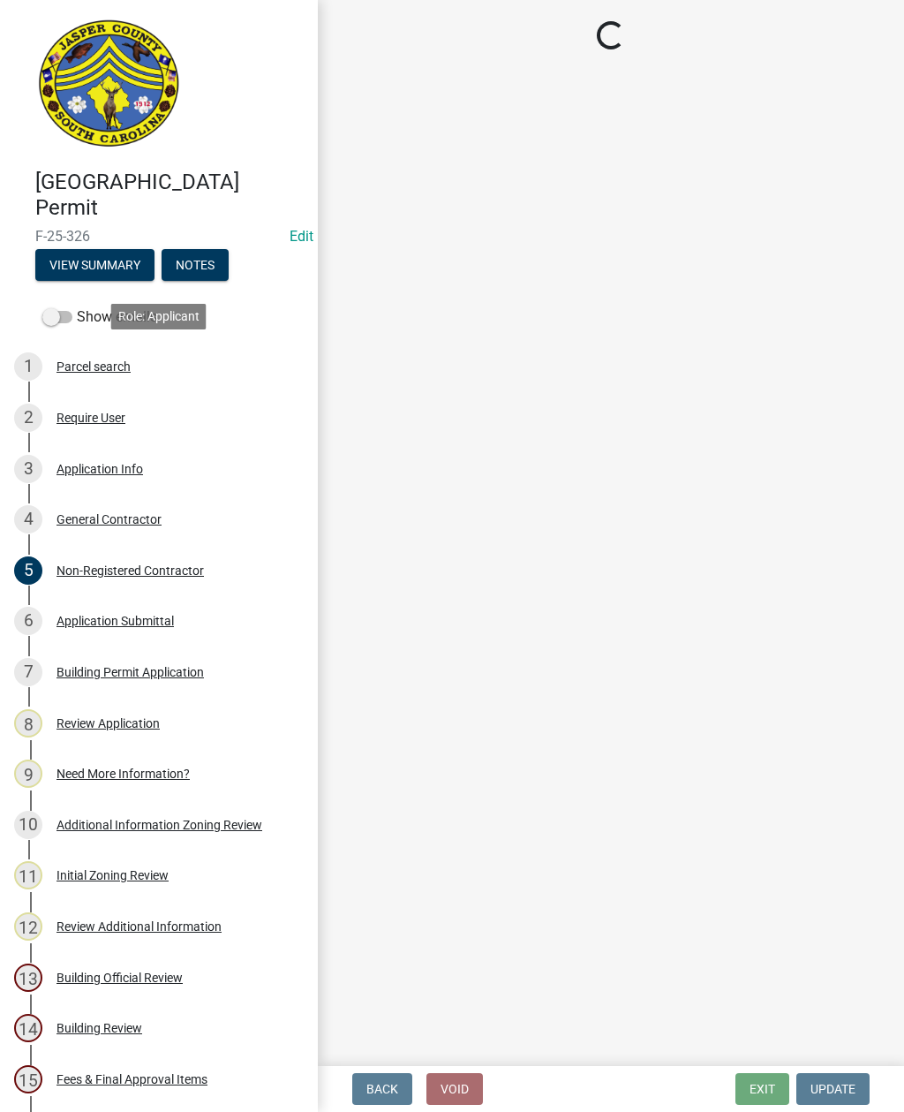
scroll to position [0, 0]
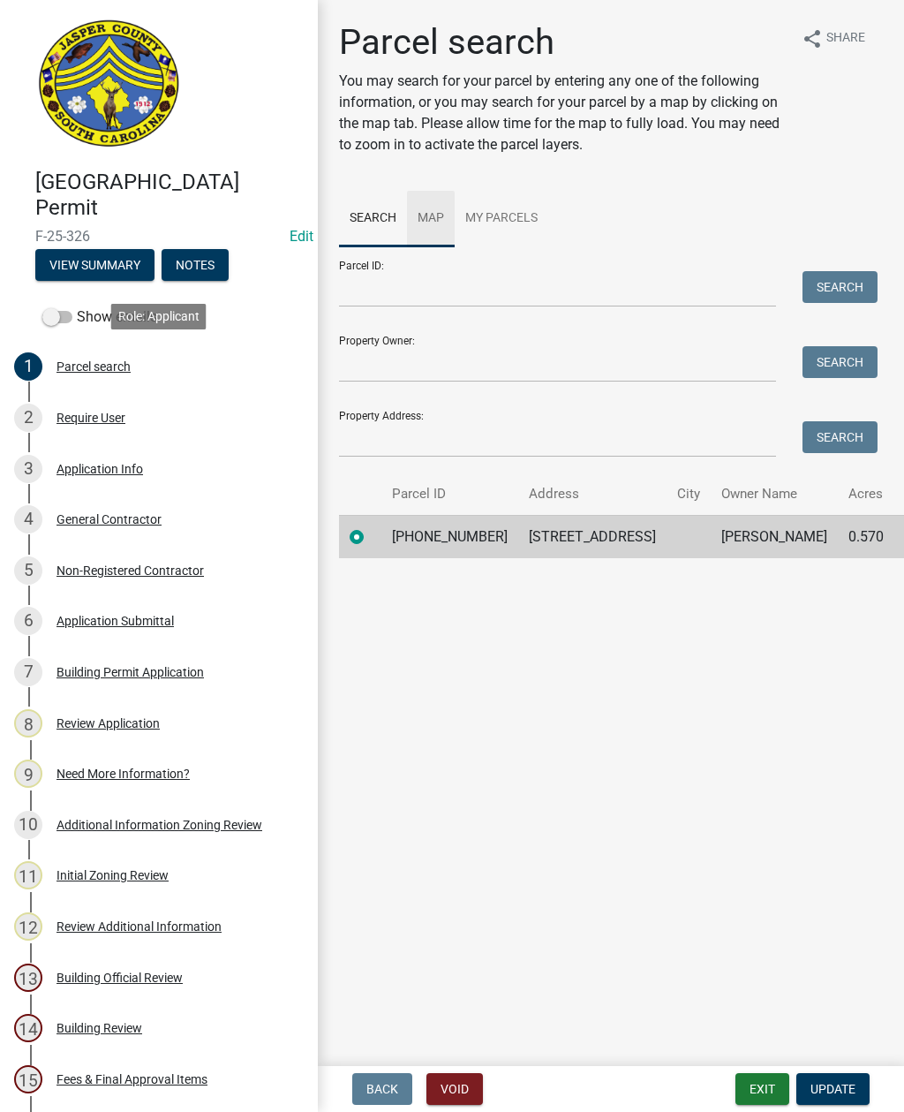
click at [429, 222] on link "Map" at bounding box center [431, 219] width 48 height 57
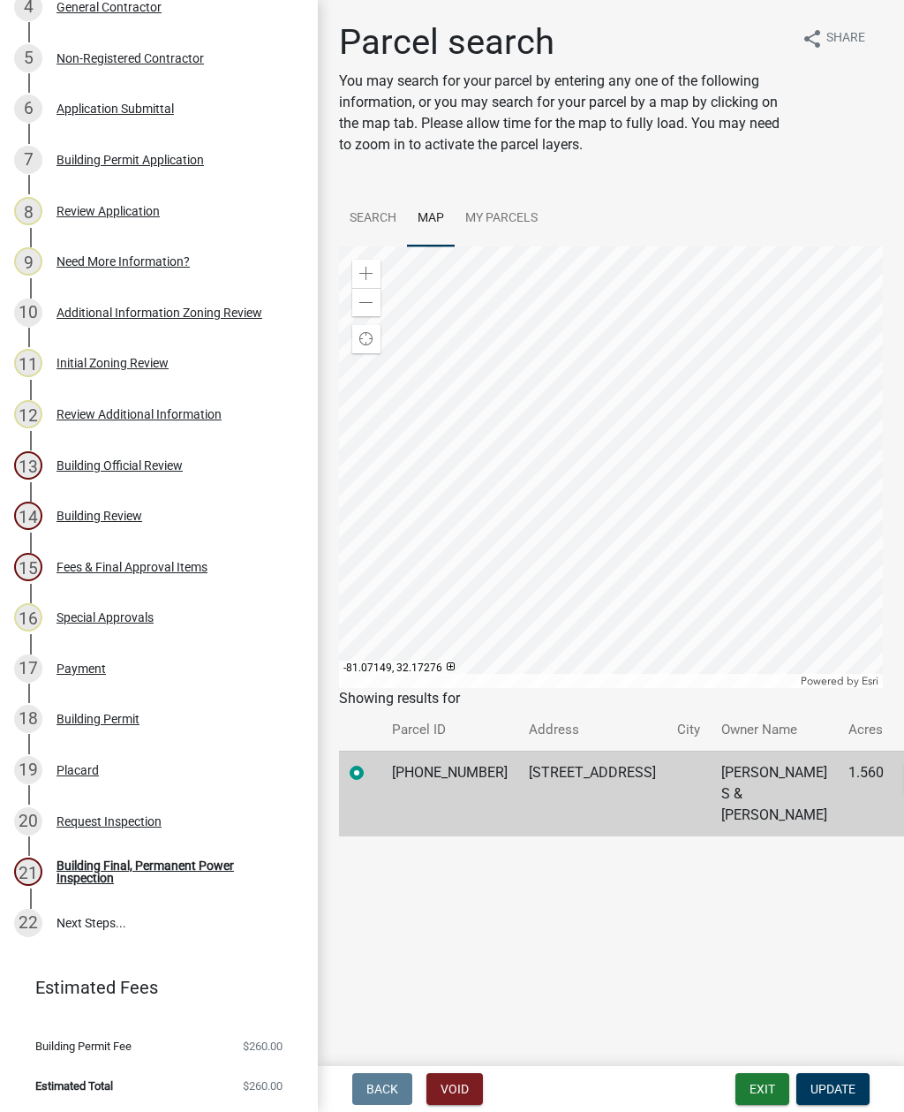
scroll to position [511, 0]
click at [231, 866] on div "Building Final, Permanent Power Inspection" at bounding box center [173, 872] width 233 height 25
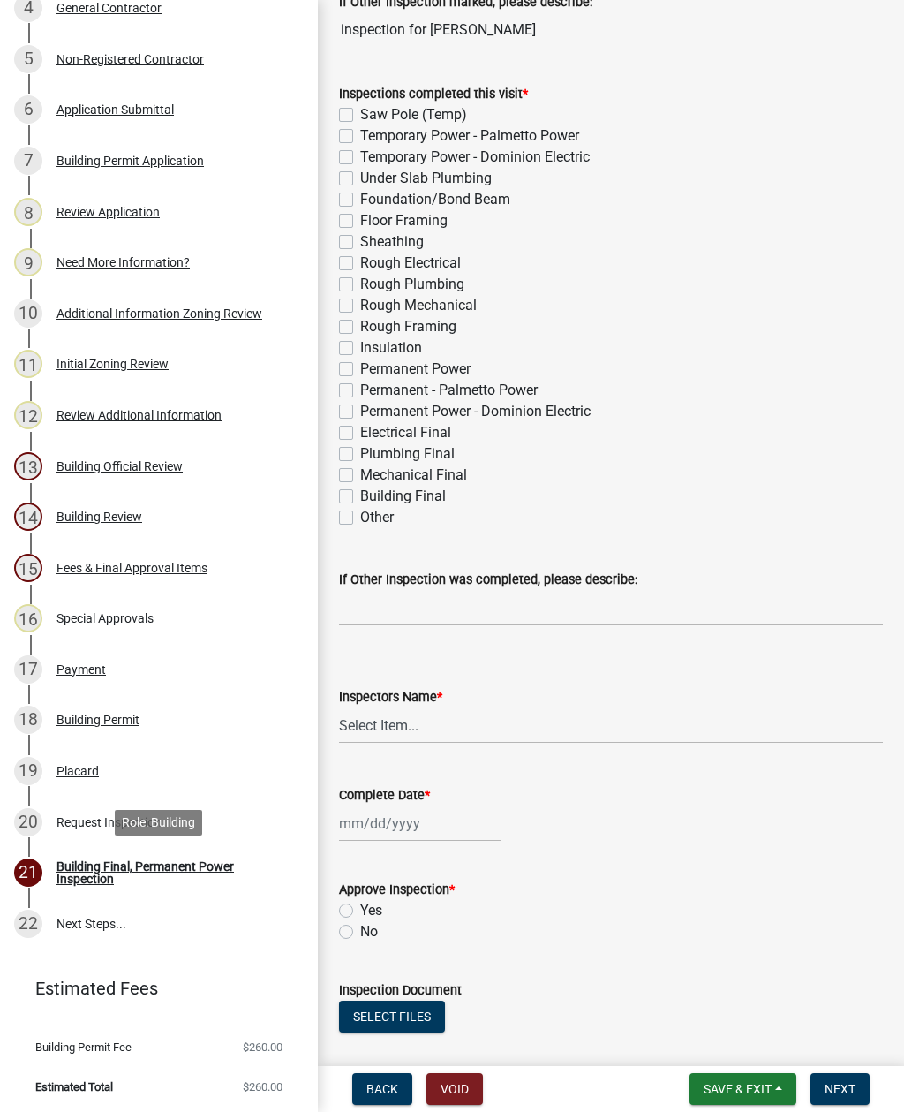
scroll to position [306, 0]
click at [397, 719] on select "Select Item... jcorwin@jaspercounty.gov (John Corwin ) rcampbell (Ryan Campbell)" at bounding box center [611, 725] width 544 height 36
select select "2d9ba1e5-2fdd-4b15-98d0-073dcbeb5880"
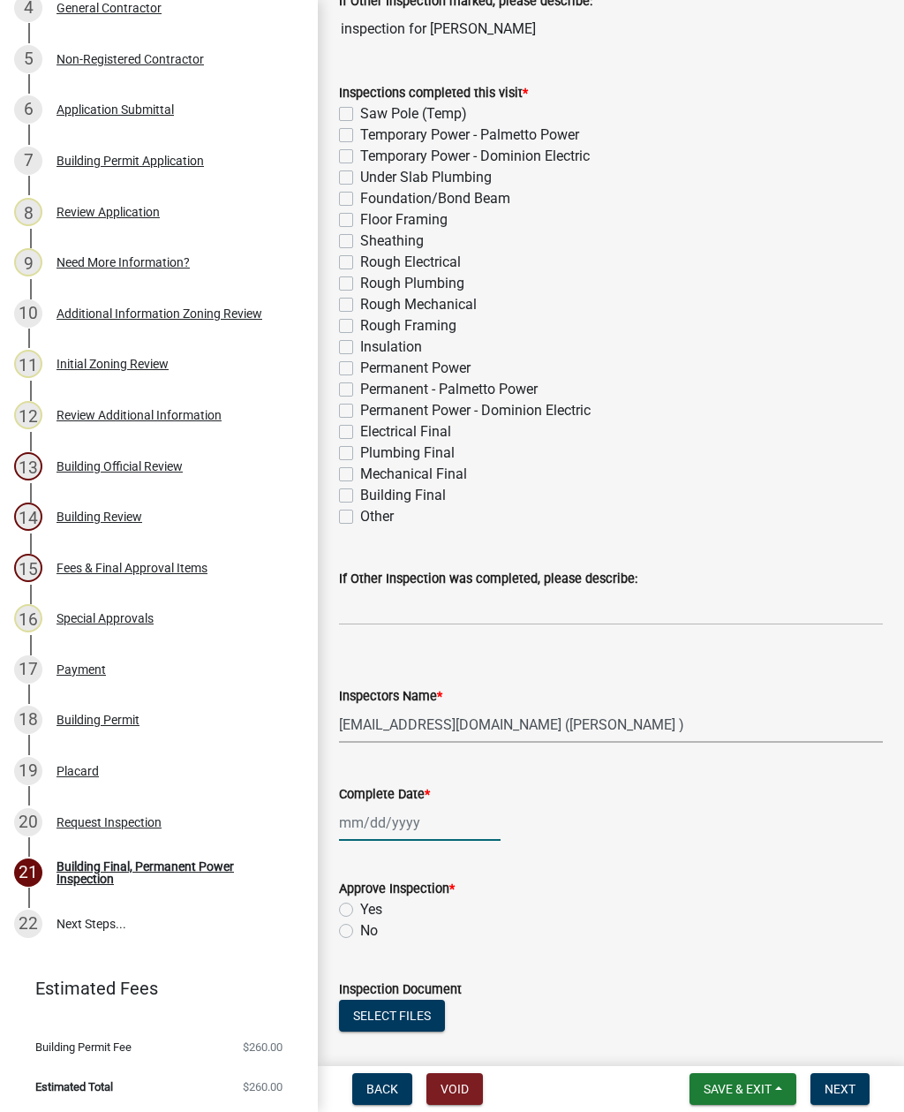
click at [408, 821] on div at bounding box center [420, 823] width 162 height 36
select select "8"
select select "2025"
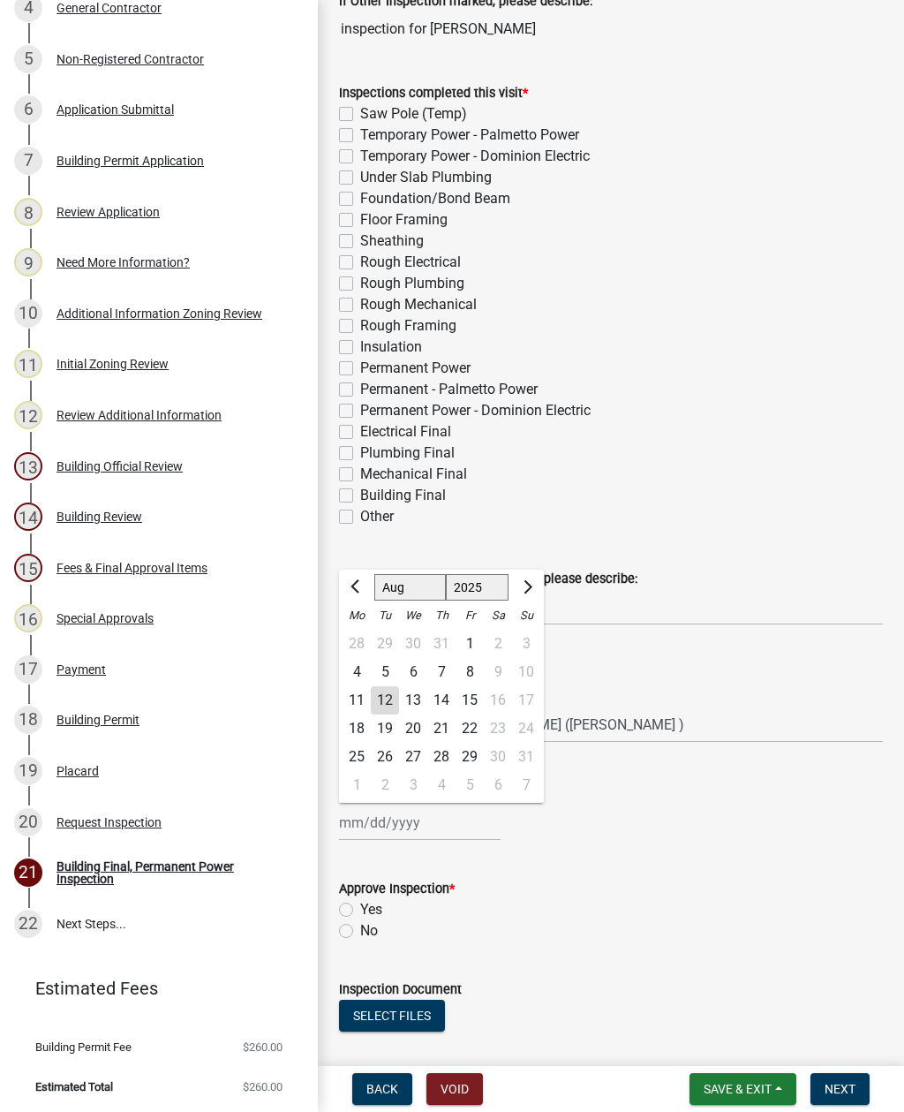
click at [380, 697] on div "12" at bounding box center [385, 700] width 28 height 28
type input "08/12/2025"
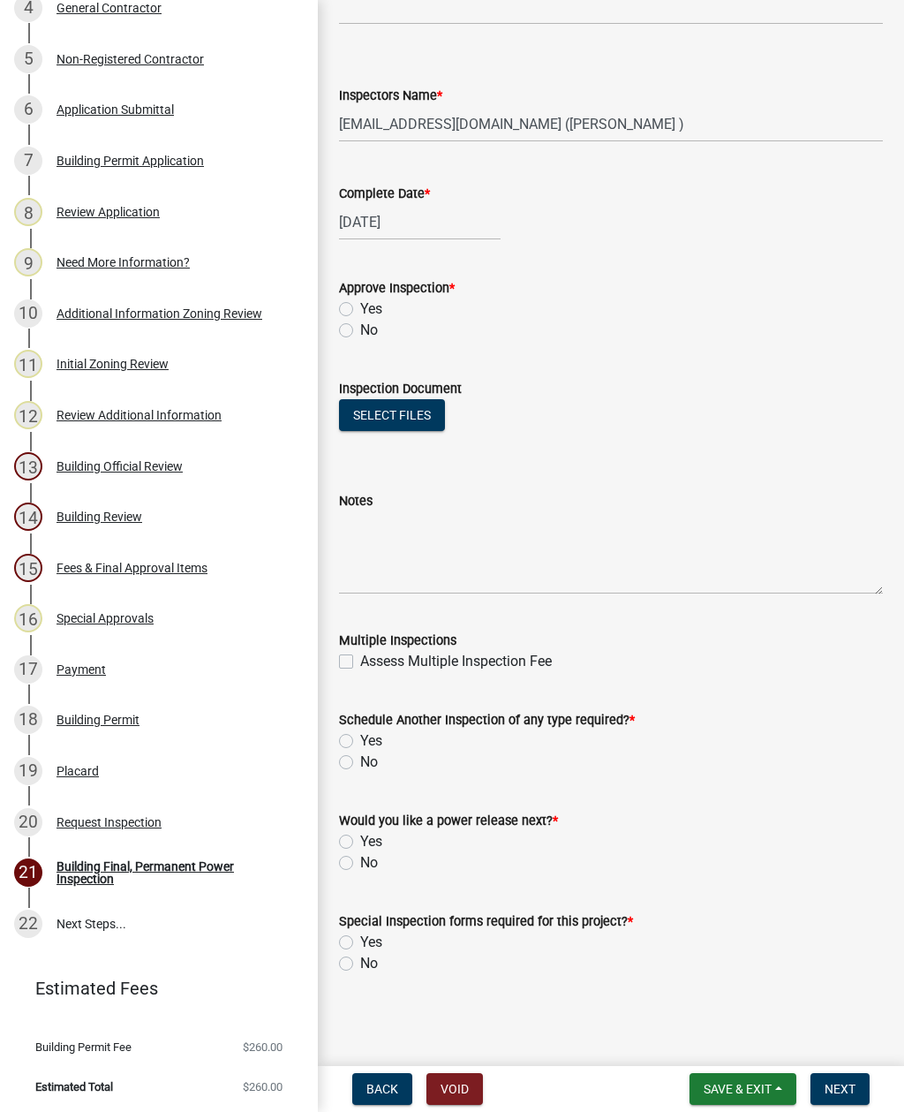
scroll to position [907, 0]
click at [360, 969] on label "No" at bounding box center [369, 963] width 18 height 21
click at [360, 965] on input "No" at bounding box center [365, 958] width 11 height 11
radio input "true"
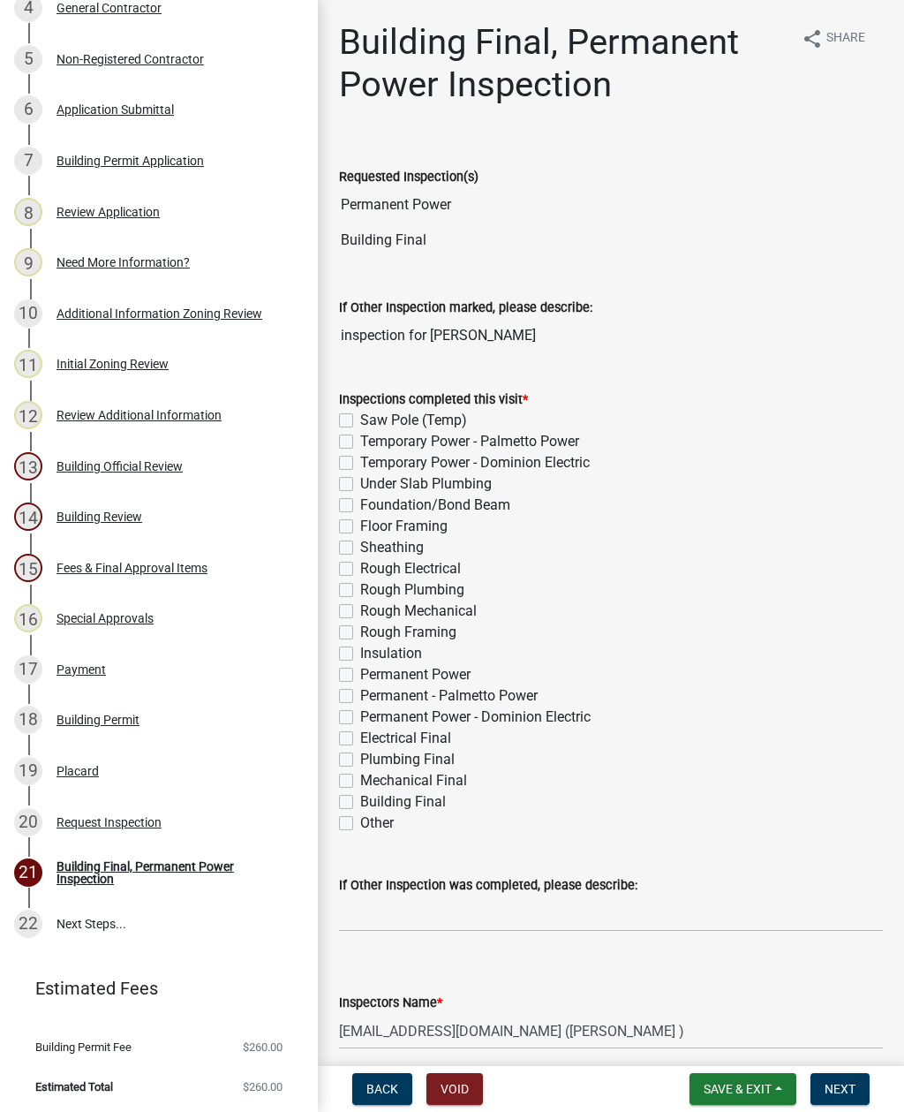
scroll to position [0, 0]
click at [895, 491] on div "Inspections completed this visit * Saw Pole (Temp) Temporary Power - Palmetto P…" at bounding box center [611, 600] width 571 height 466
click at [360, 681] on label "Permanent Power" at bounding box center [415, 674] width 110 height 21
click at [360, 676] on input "Permanent Power" at bounding box center [365, 669] width 11 height 11
checkbox input "true"
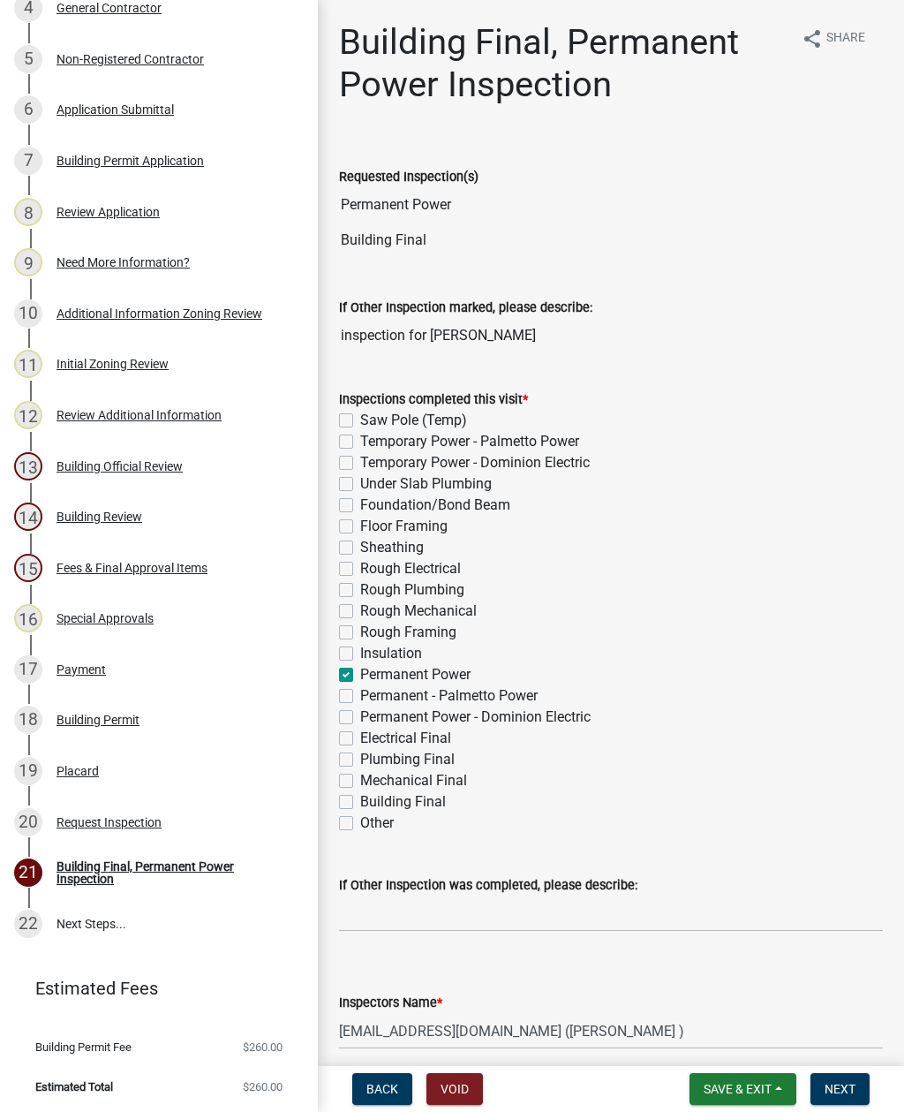
checkbox input "false"
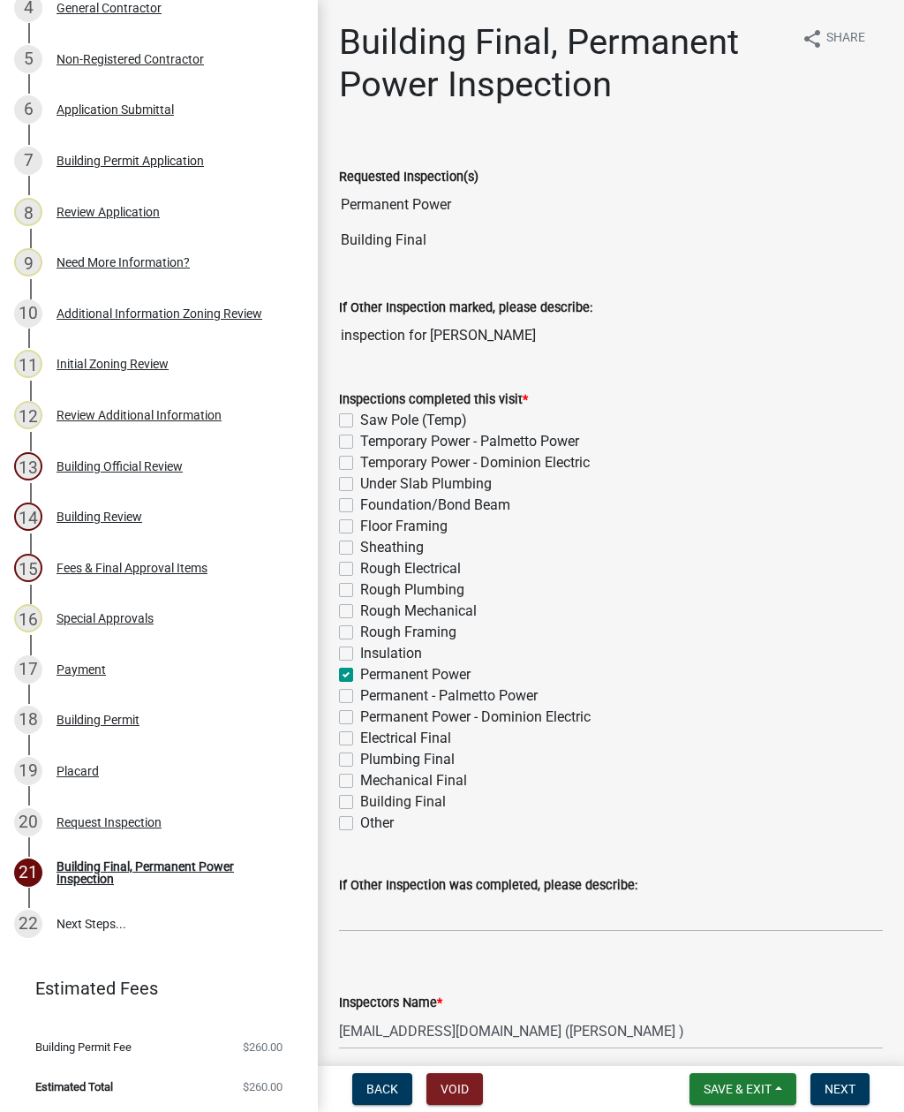
checkbox input "false"
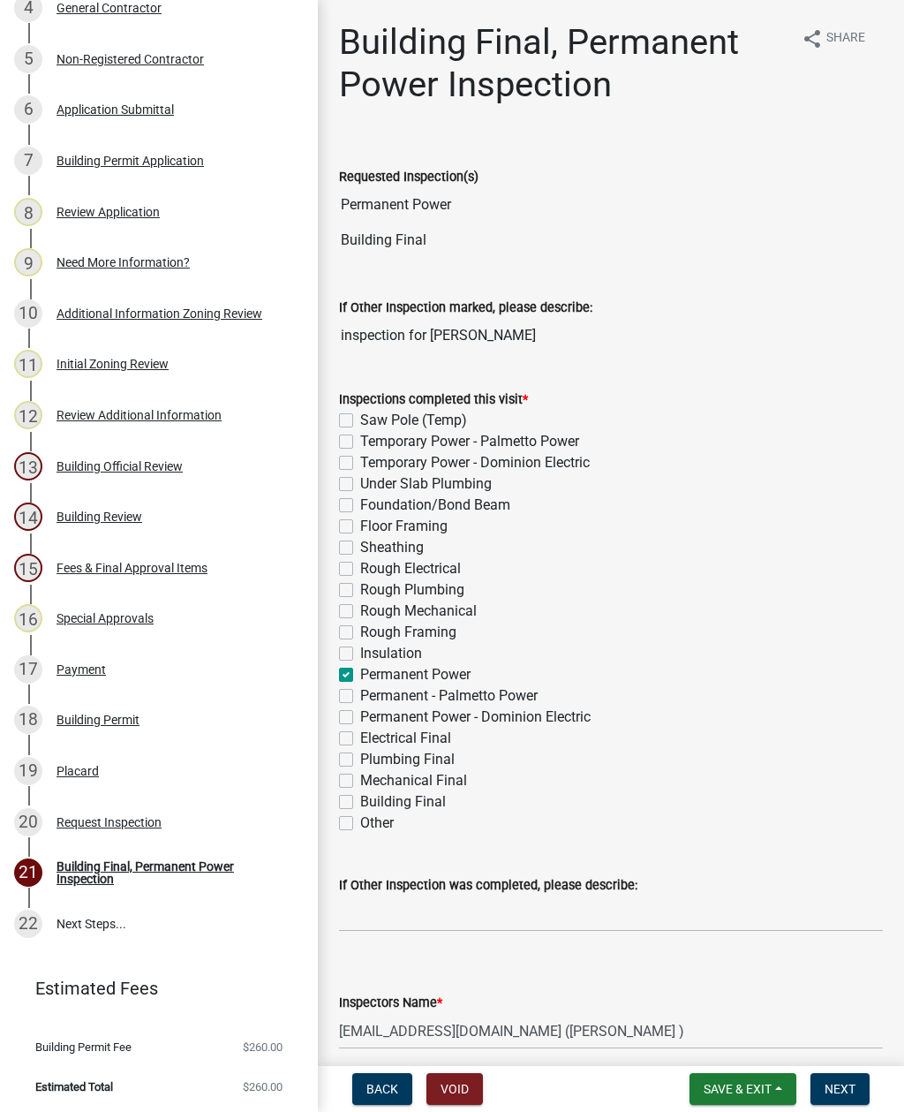
checkbox input "false"
checkbox input "true"
checkbox input "false"
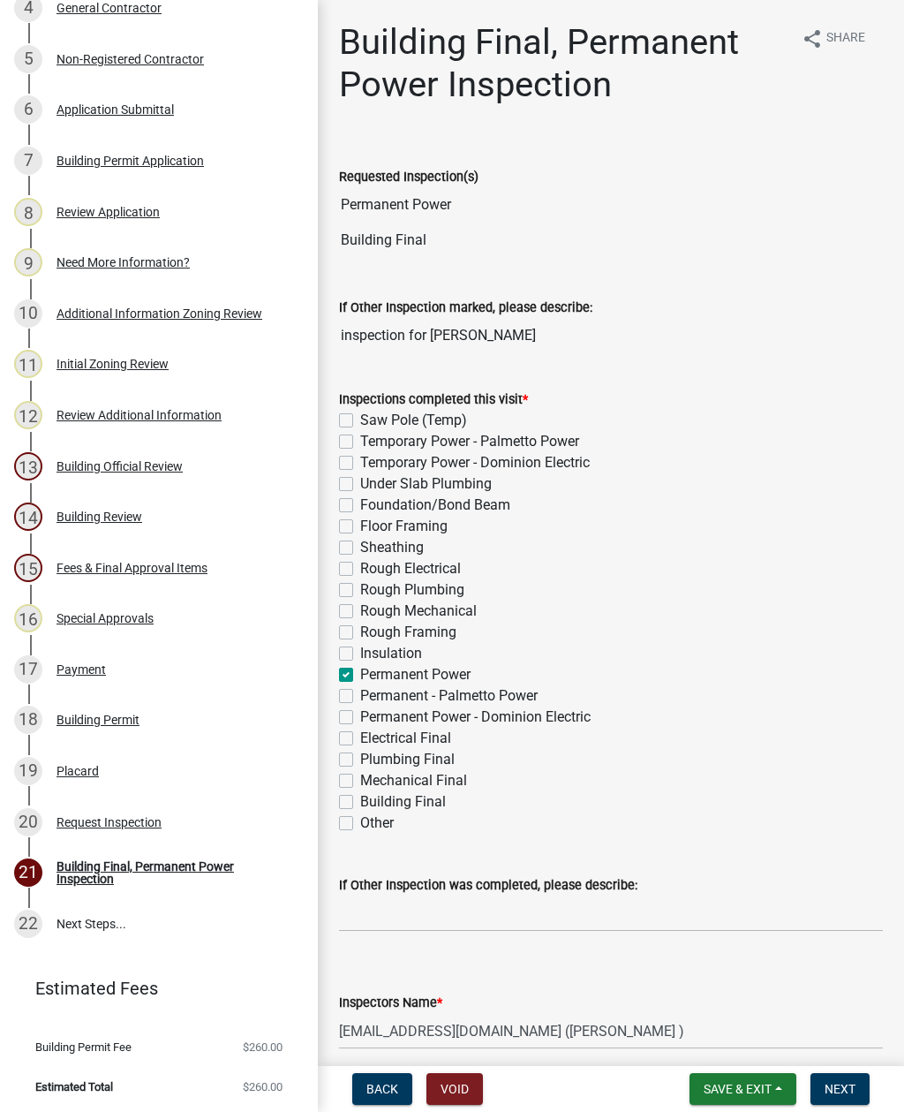
checkbox input "false"
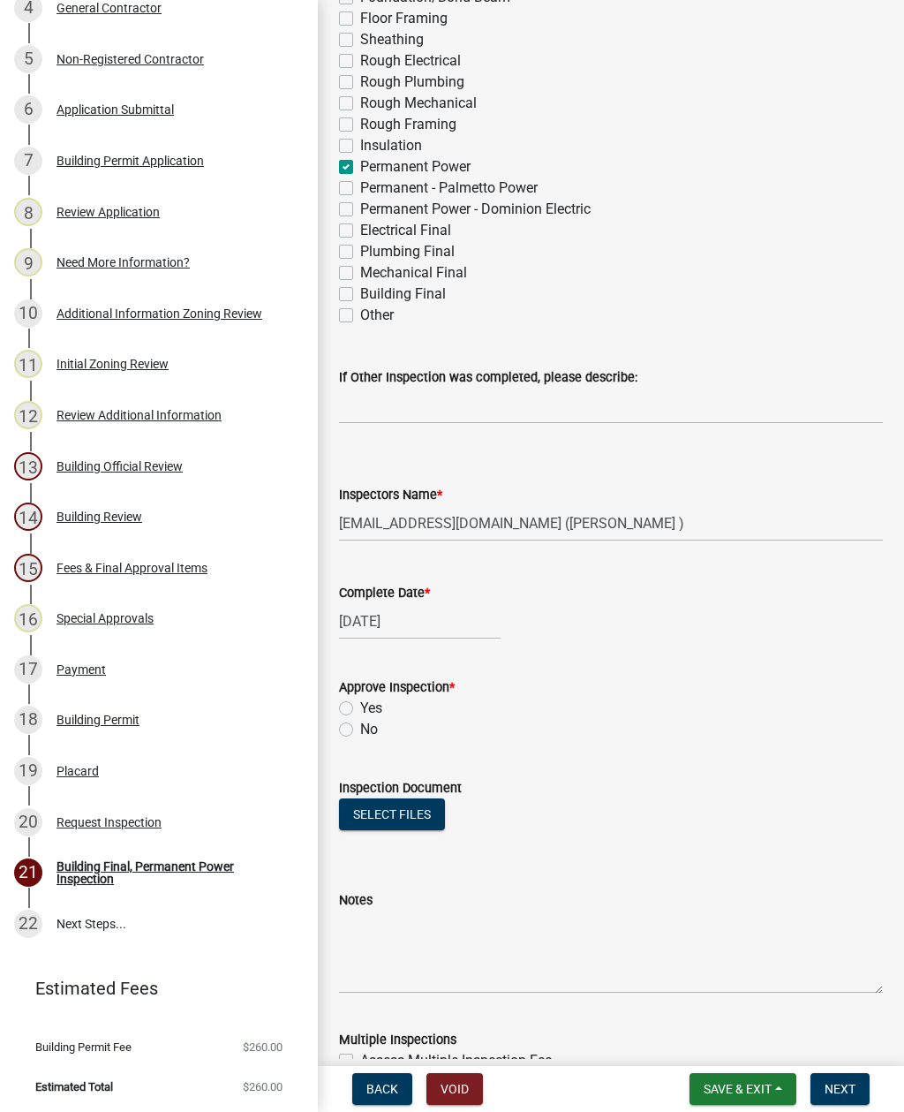
scroll to position [509, 0]
click at [360, 730] on label "No" at bounding box center [369, 728] width 18 height 21
click at [360, 730] on input "No" at bounding box center [365, 723] width 11 height 11
radio input "true"
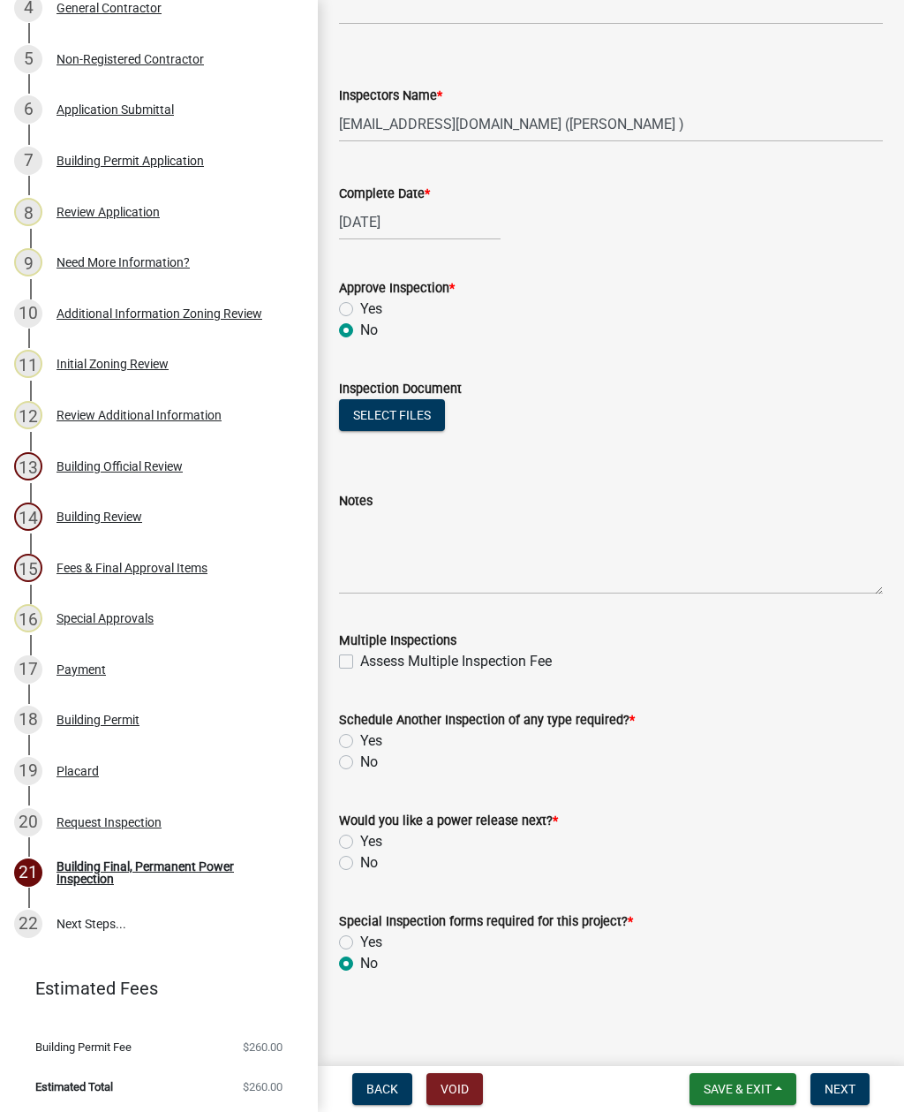
scroll to position [907, 0]
click at [402, 541] on textarea "Notes" at bounding box center [611, 552] width 544 height 83
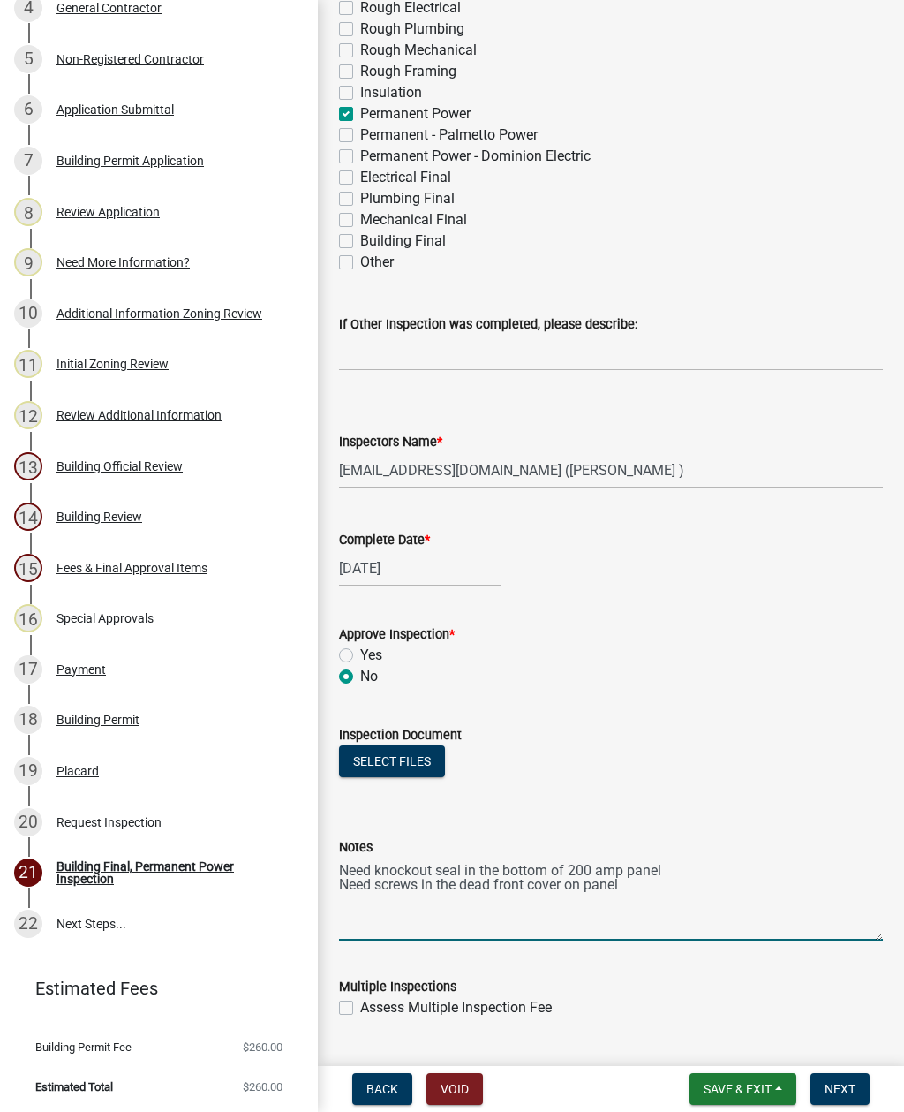
scroll to position [559, 0]
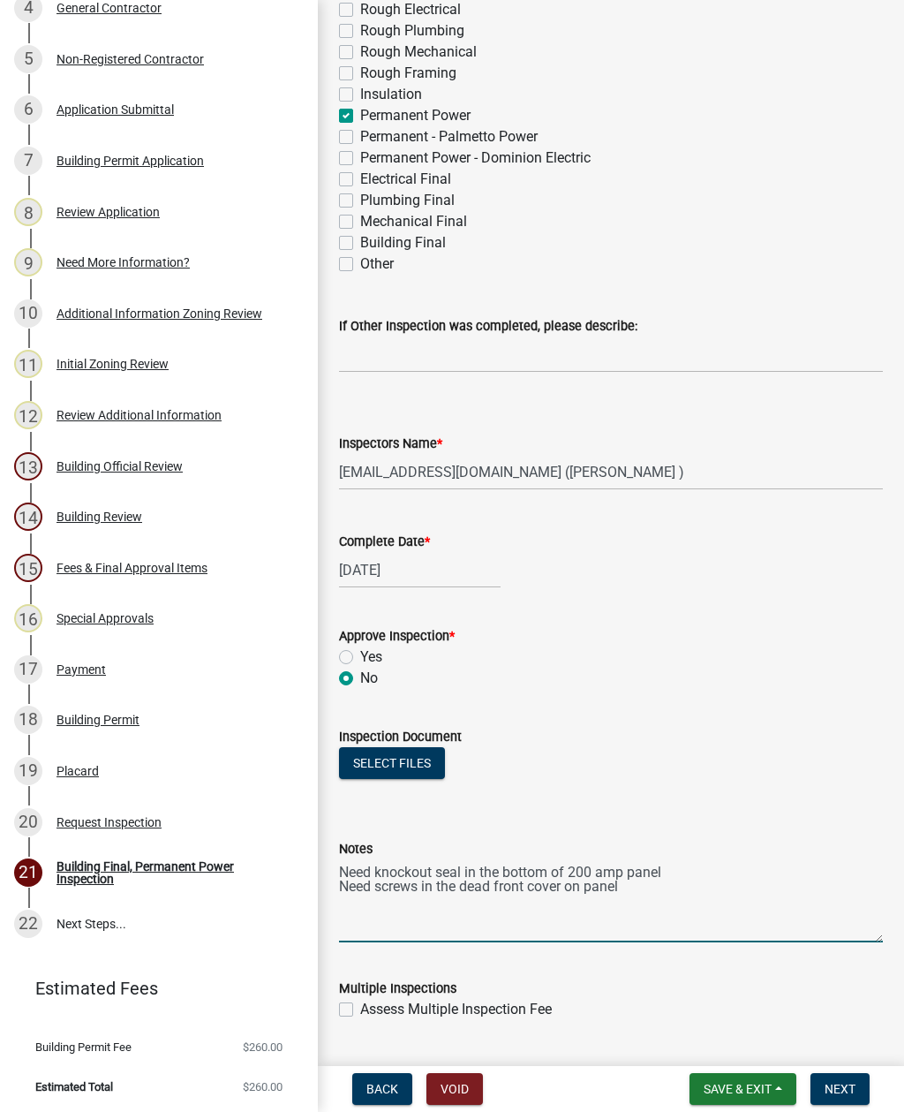
type textarea "Need knockout seal in the bottom of 200 amp panel Need screws in the dead front…"
click at [360, 249] on label "Building Final" at bounding box center [403, 242] width 86 height 21
click at [360, 244] on input "Building Final" at bounding box center [365, 237] width 11 height 11
checkbox input "true"
checkbox input "false"
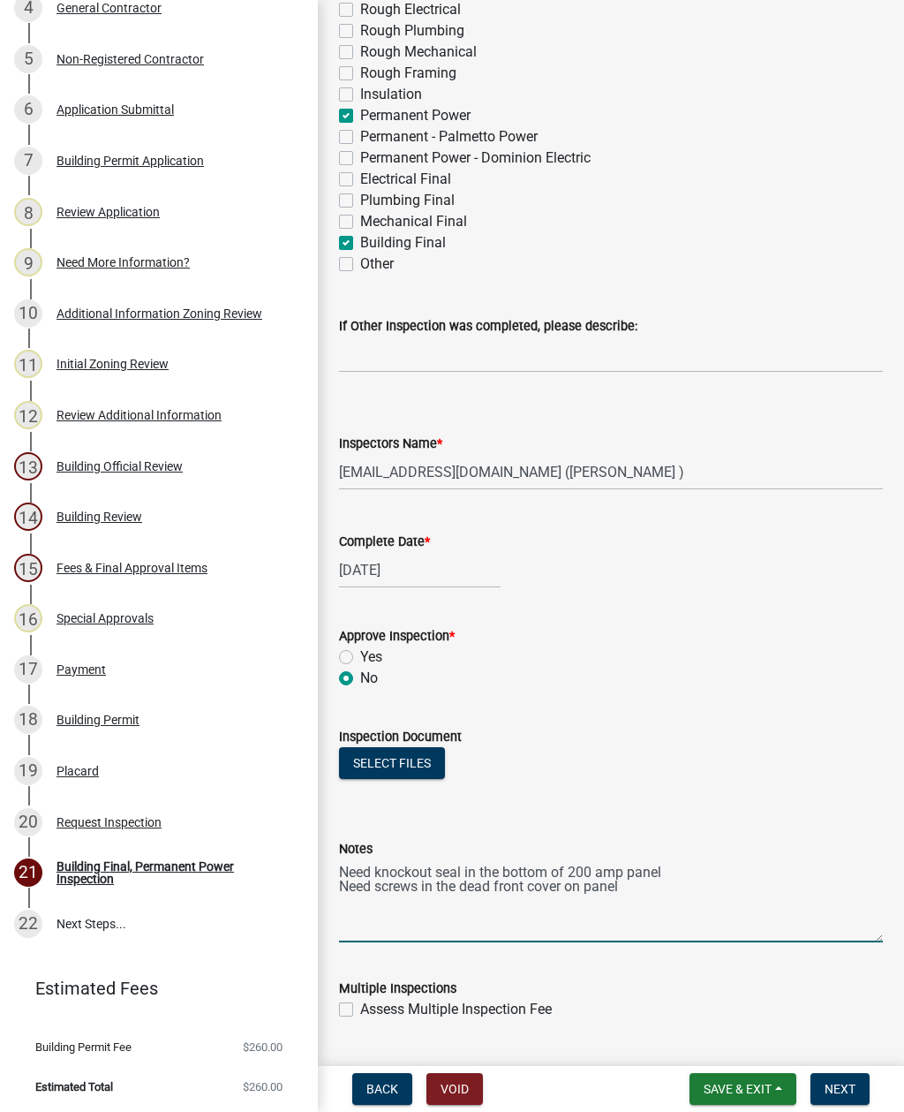
checkbox input "false"
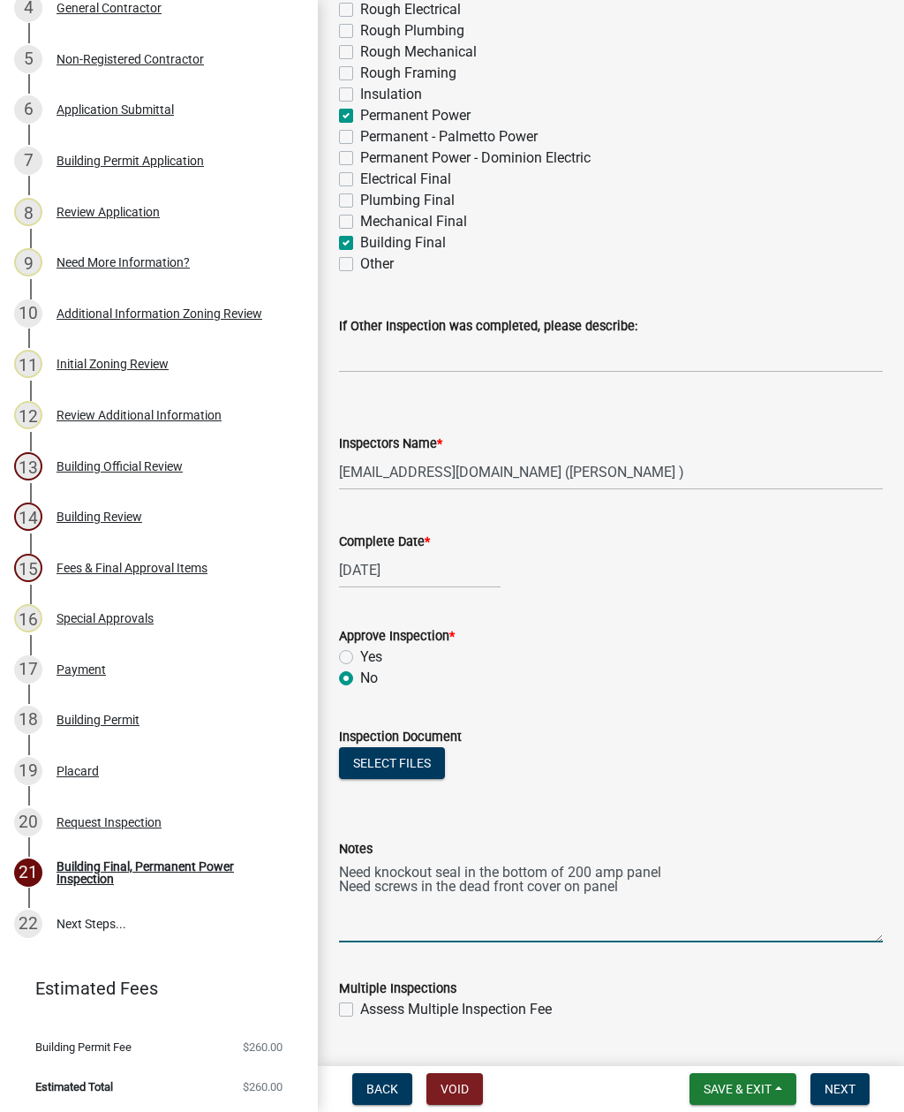
checkbox input "false"
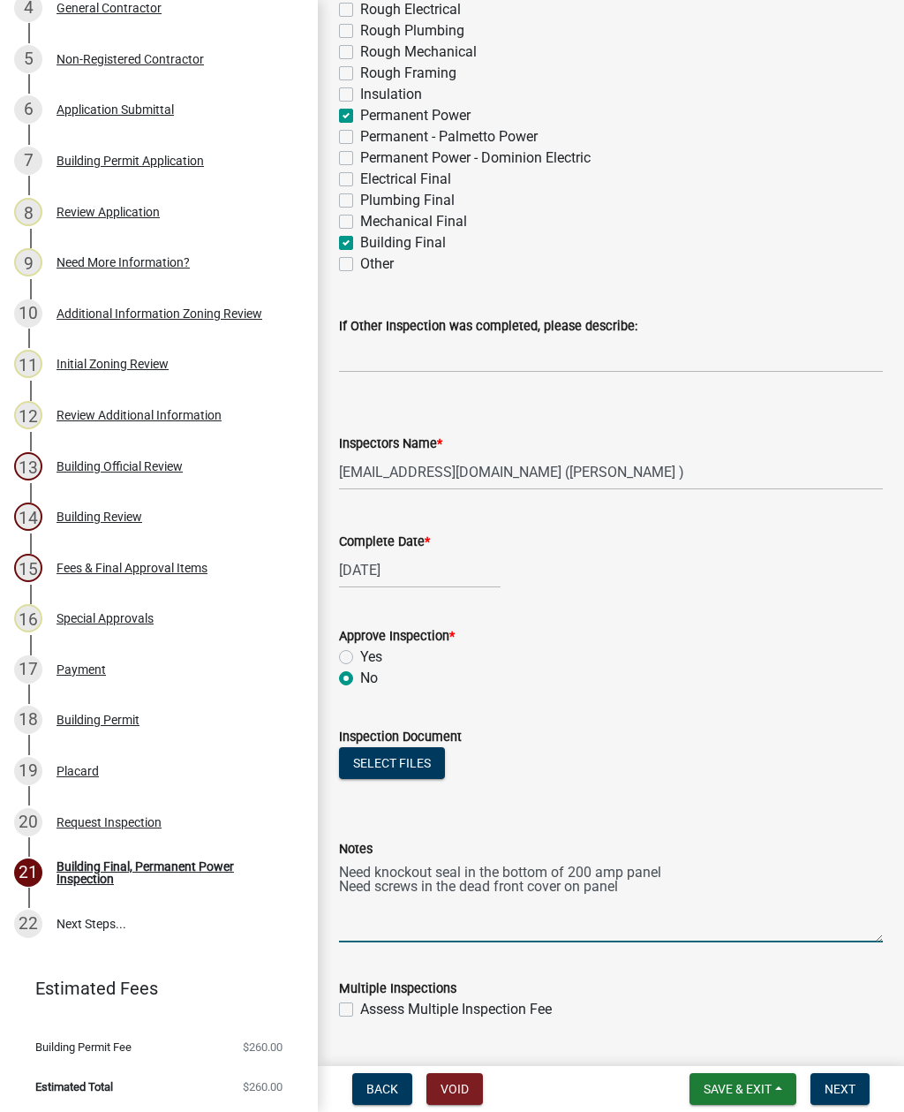
checkbox input "false"
checkbox input "true"
checkbox input "false"
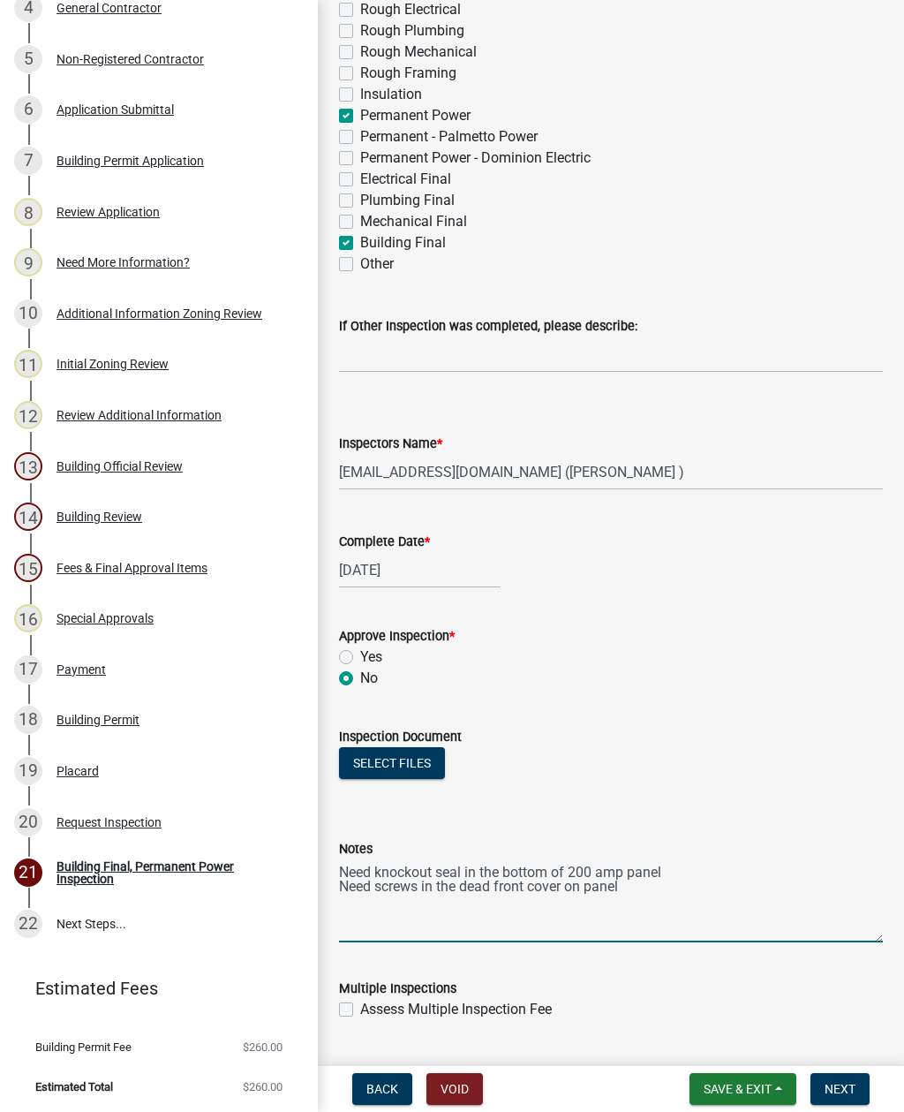
checkbox input "false"
checkbox input "true"
checkbox input "false"
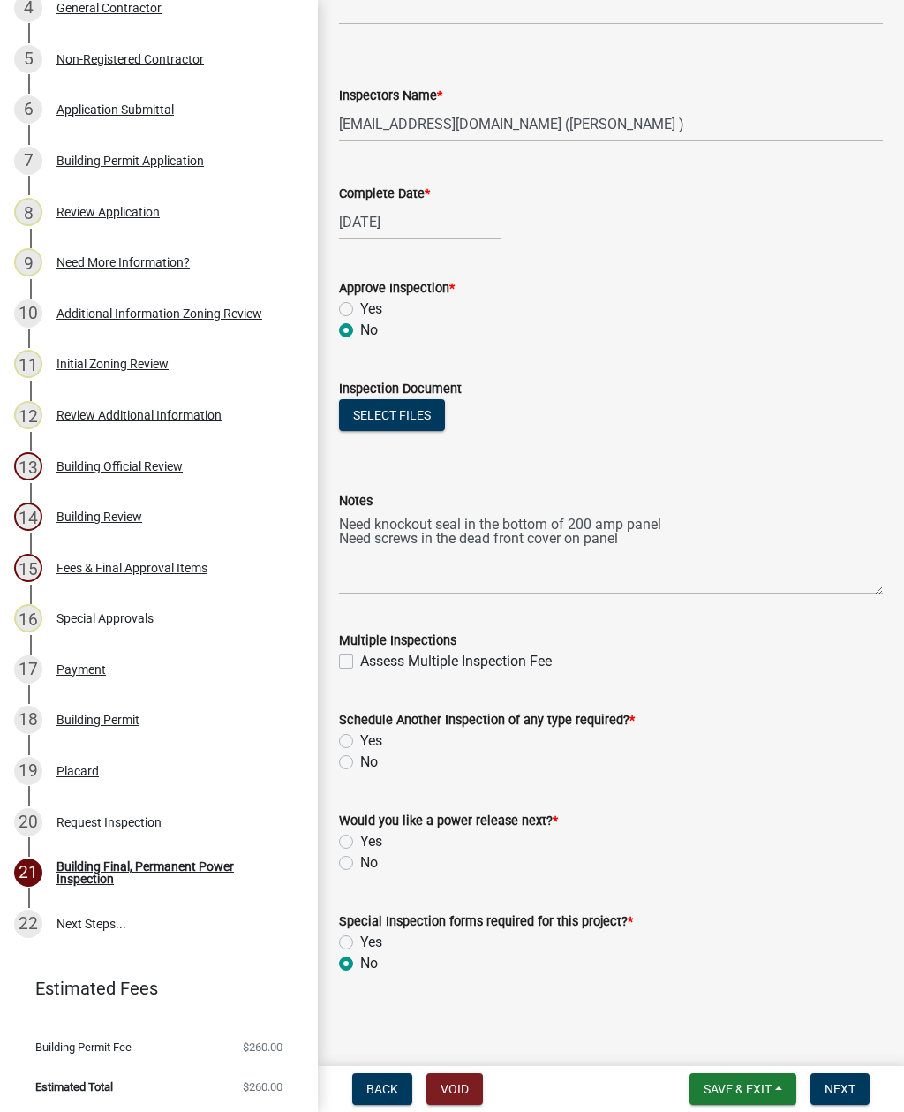
scroll to position [907, 0]
click at [616, 567] on textarea "Need knockout seal in the bottom of 200 amp panel Need screws in the dead front…" at bounding box center [611, 552] width 544 height 83
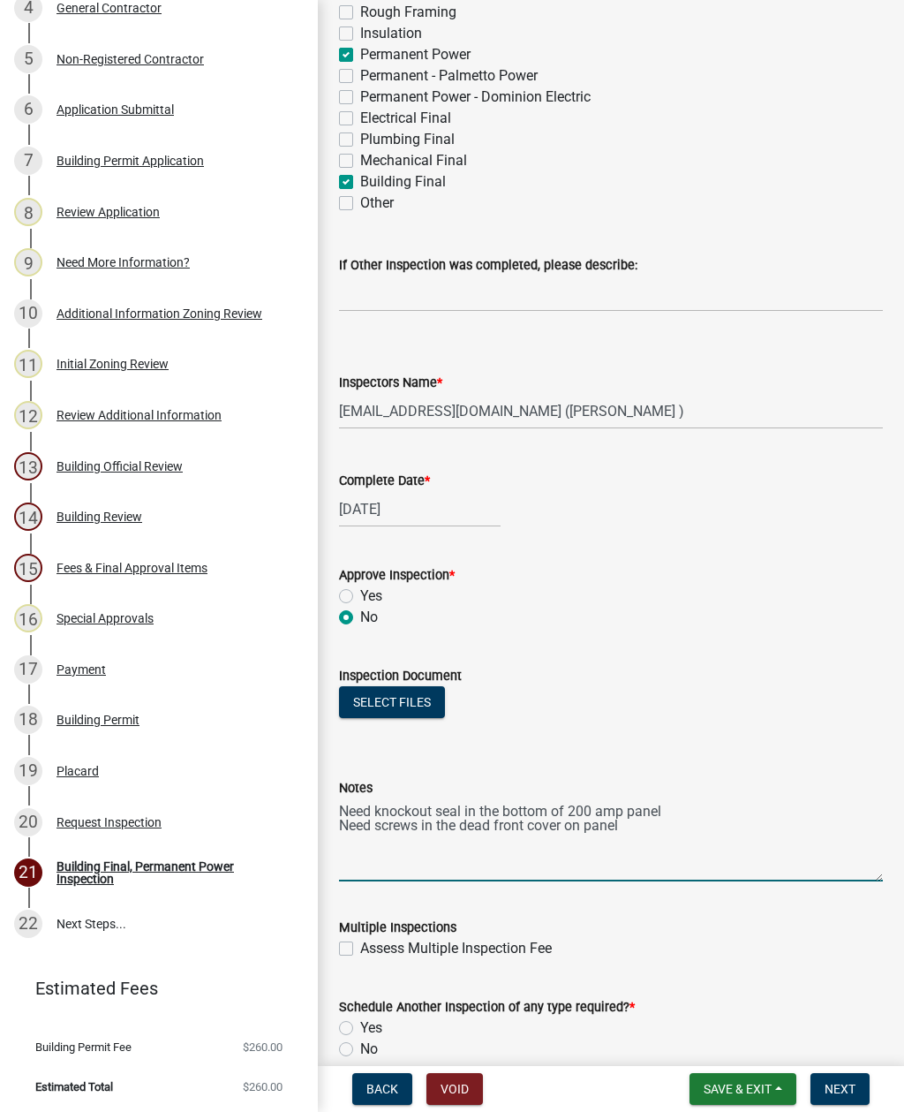
scroll to position [618, 0]
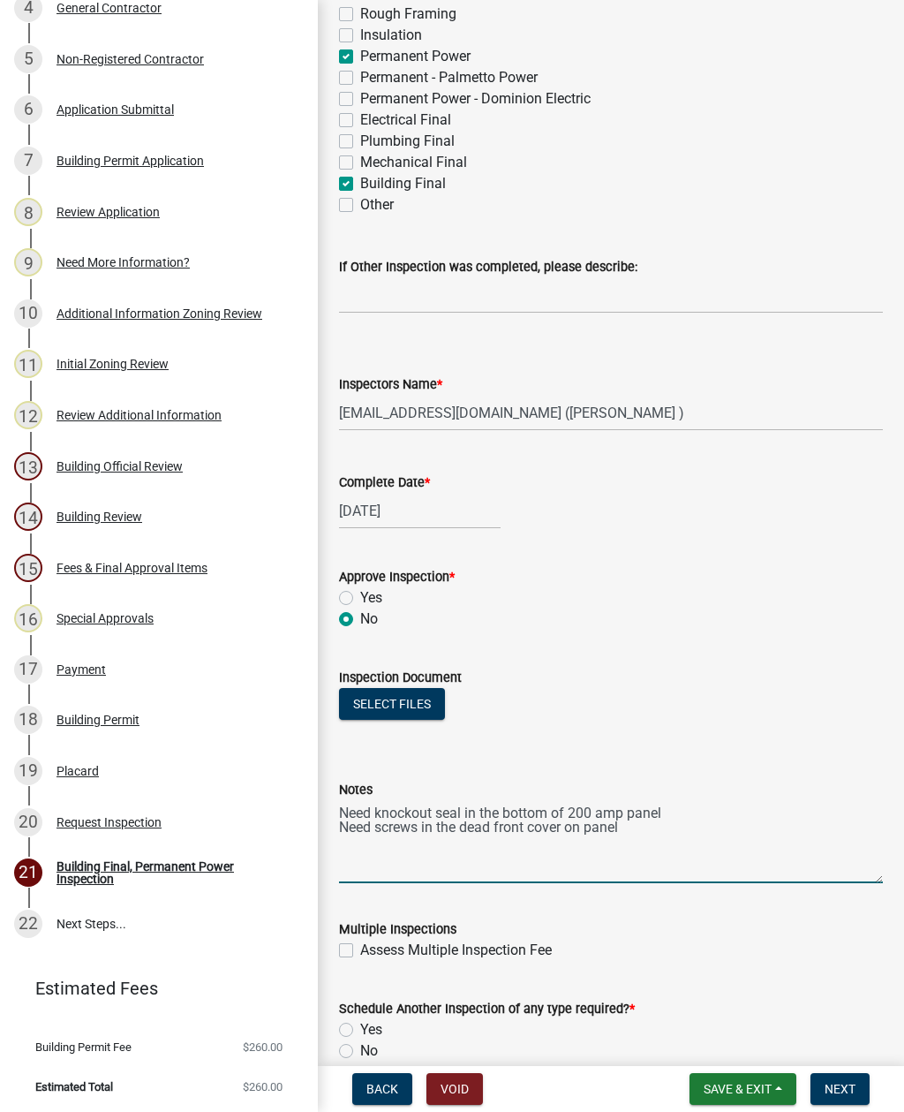
click at [360, 190] on label "Building Final" at bounding box center [403, 183] width 86 height 21
click at [360, 185] on input "Building Final" at bounding box center [365, 178] width 11 height 11
checkbox input "false"
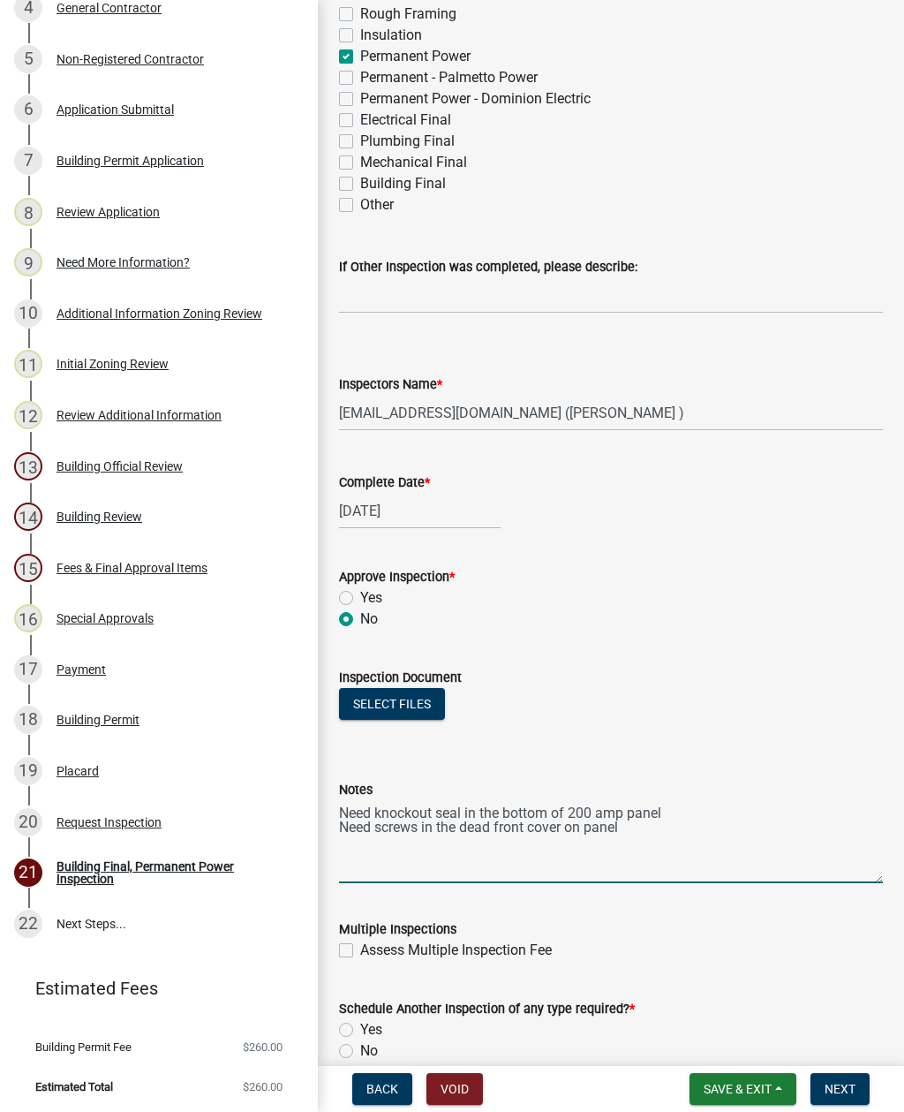
checkbox input "false"
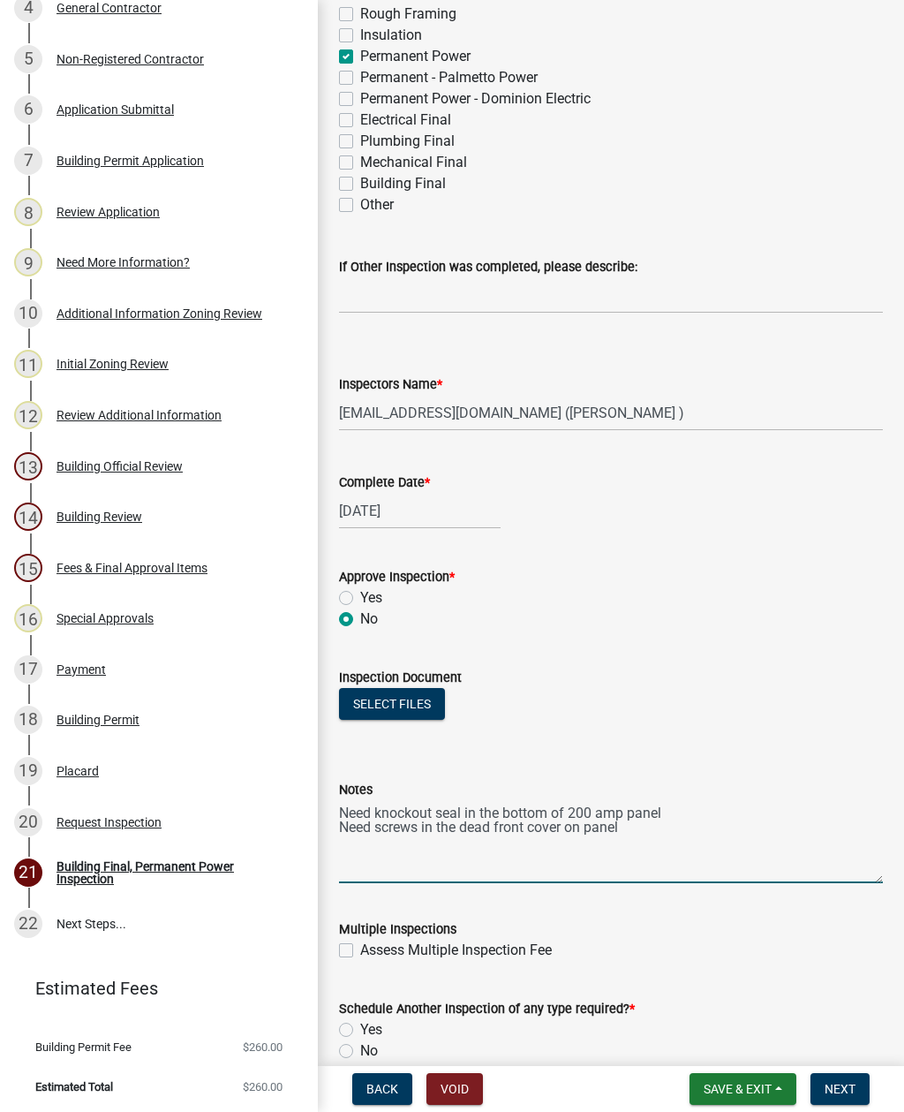
checkbox input "false"
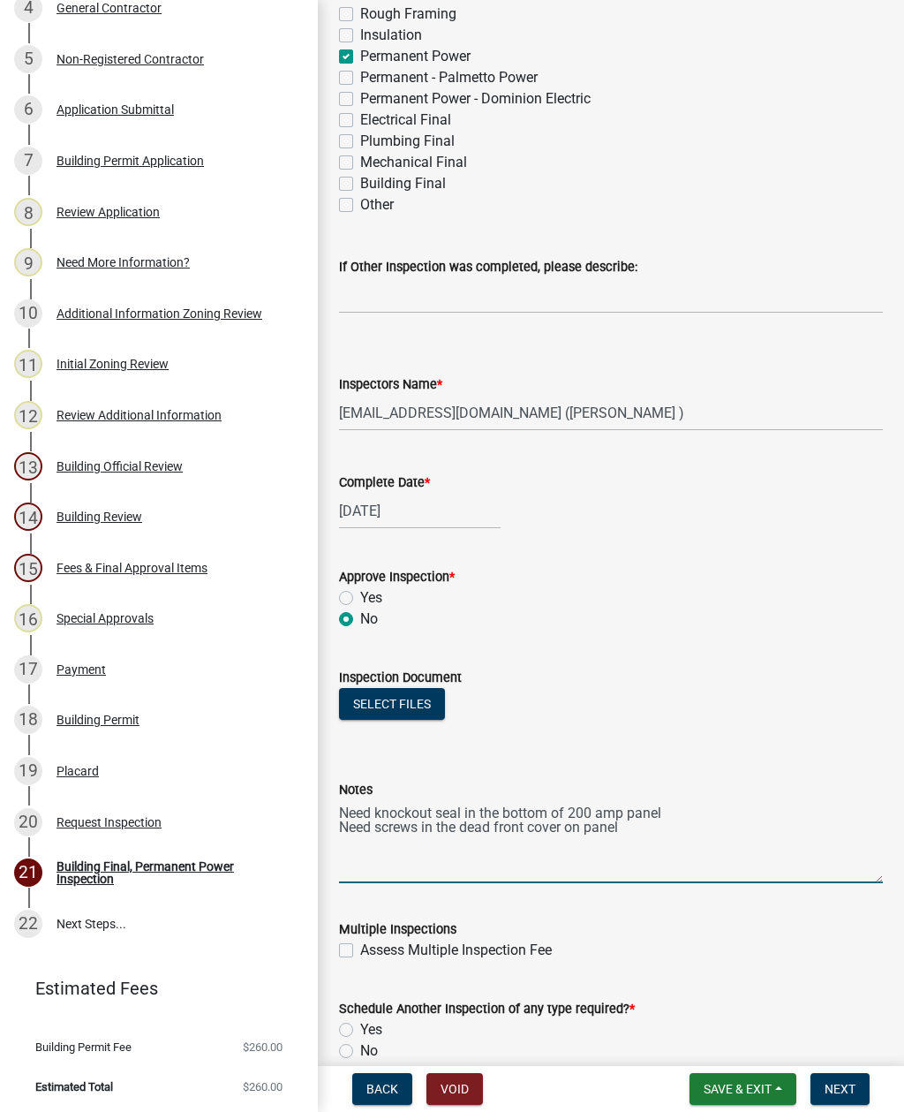
checkbox input "true"
checkbox input "false"
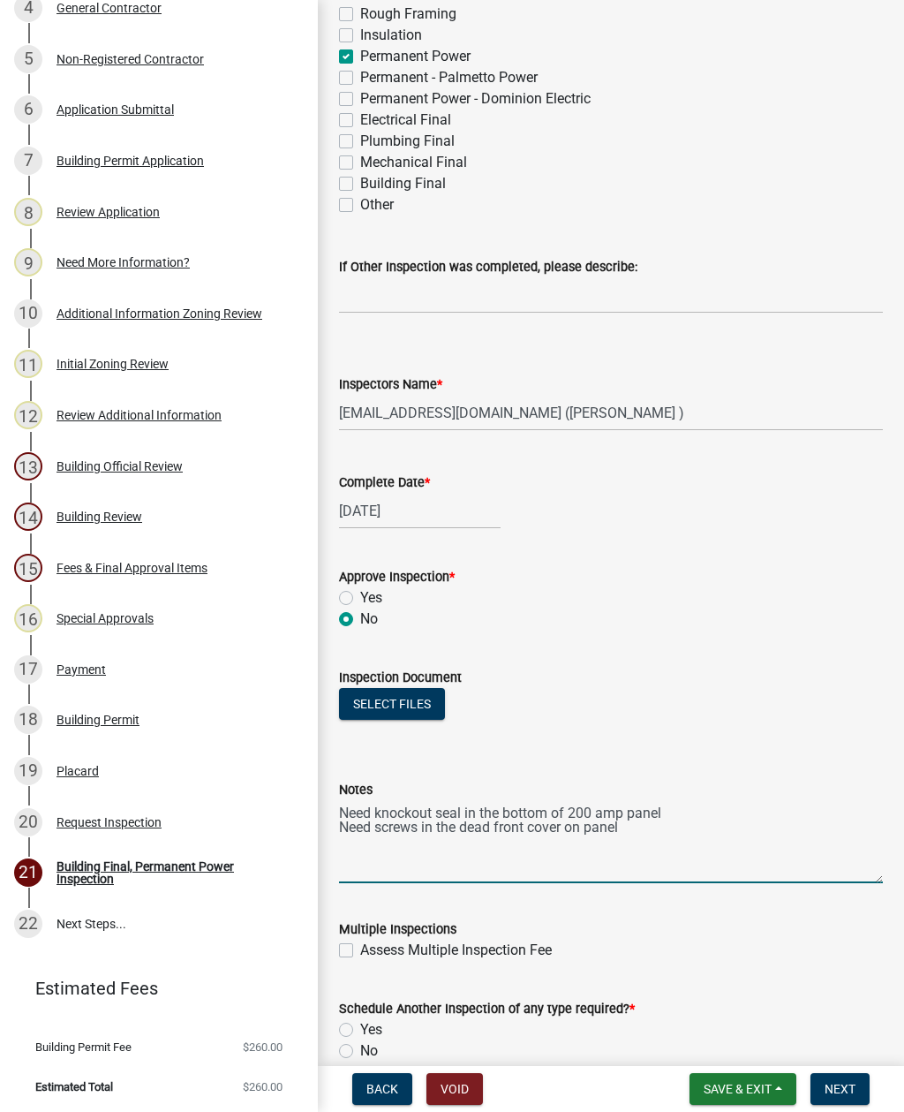
checkbox input "false"
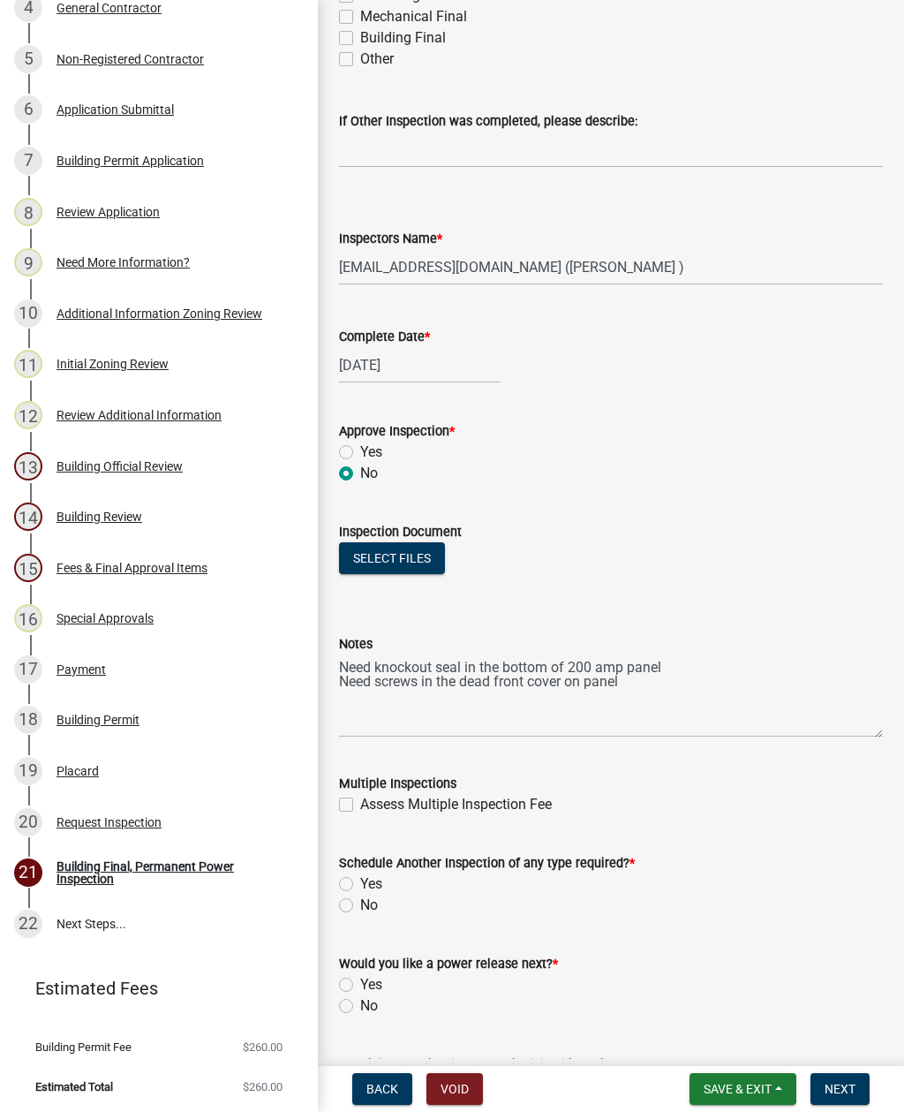
scroll to position [766, 0]
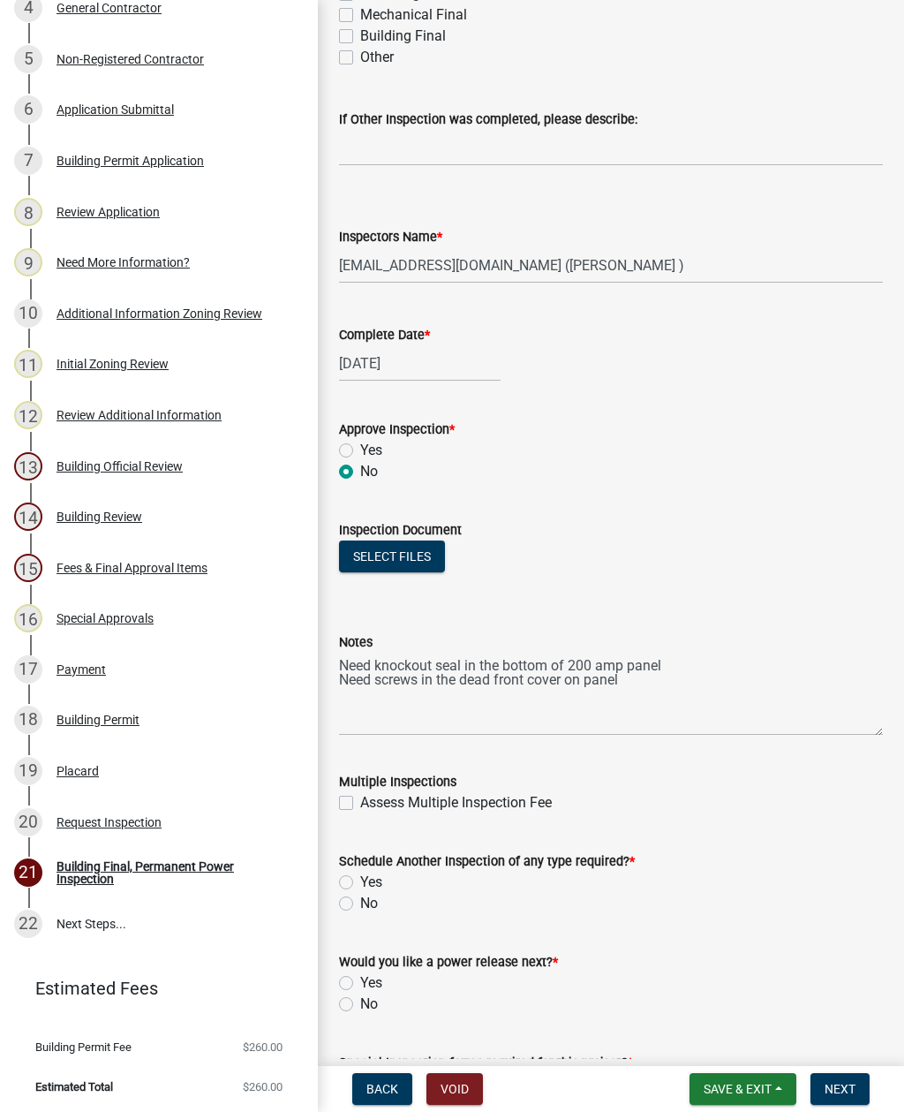
click at [360, 1005] on label "No" at bounding box center [369, 1004] width 18 height 21
click at [360, 1005] on input "No" at bounding box center [365, 999] width 11 height 11
radio input "true"
click at [360, 881] on label "Yes" at bounding box center [371, 882] width 22 height 21
click at [360, 881] on input "Yes" at bounding box center [365, 877] width 11 height 11
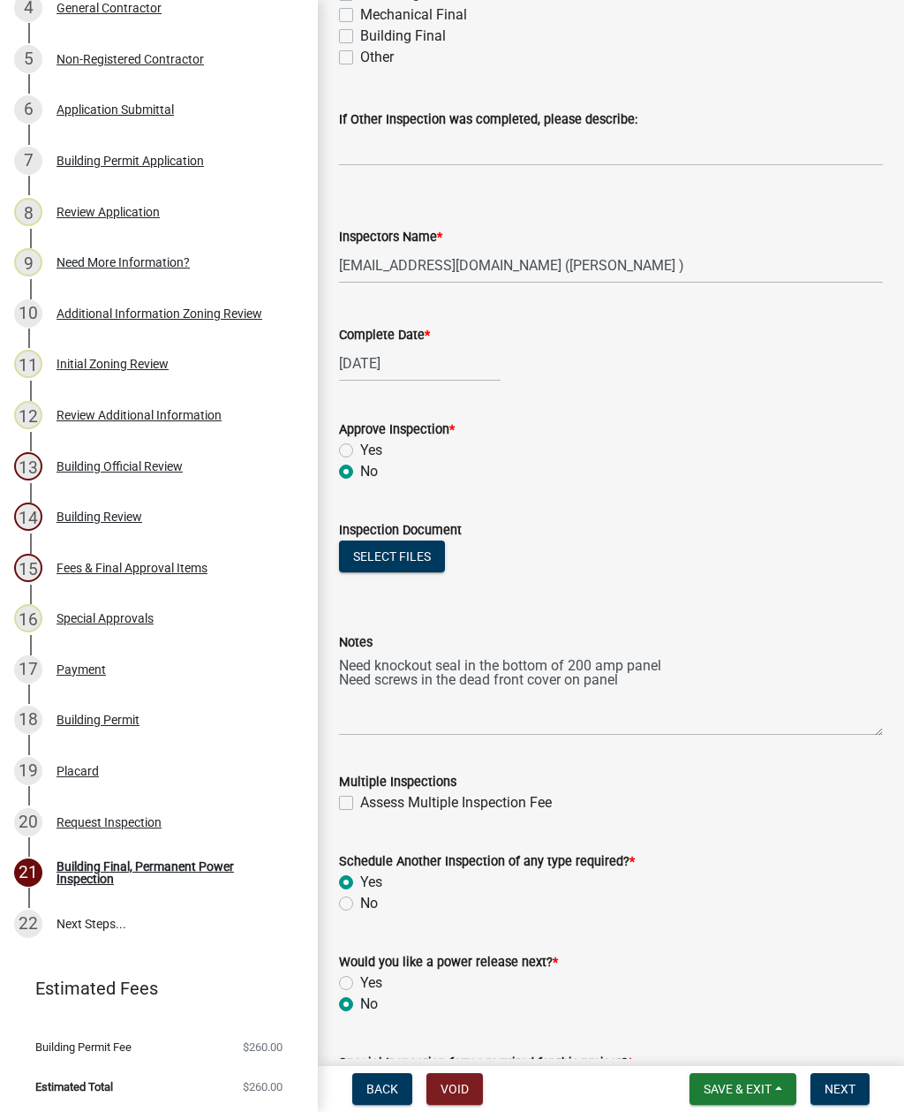
radio input "true"
click at [604, 716] on textarea "Need knockout seal in the bottom of 200 amp panel Need screws in the dead front…" at bounding box center [611, 694] width 544 height 83
type textarea "Need knockout seal in the bottom of 200 amp panel Need screws in the dead front…"
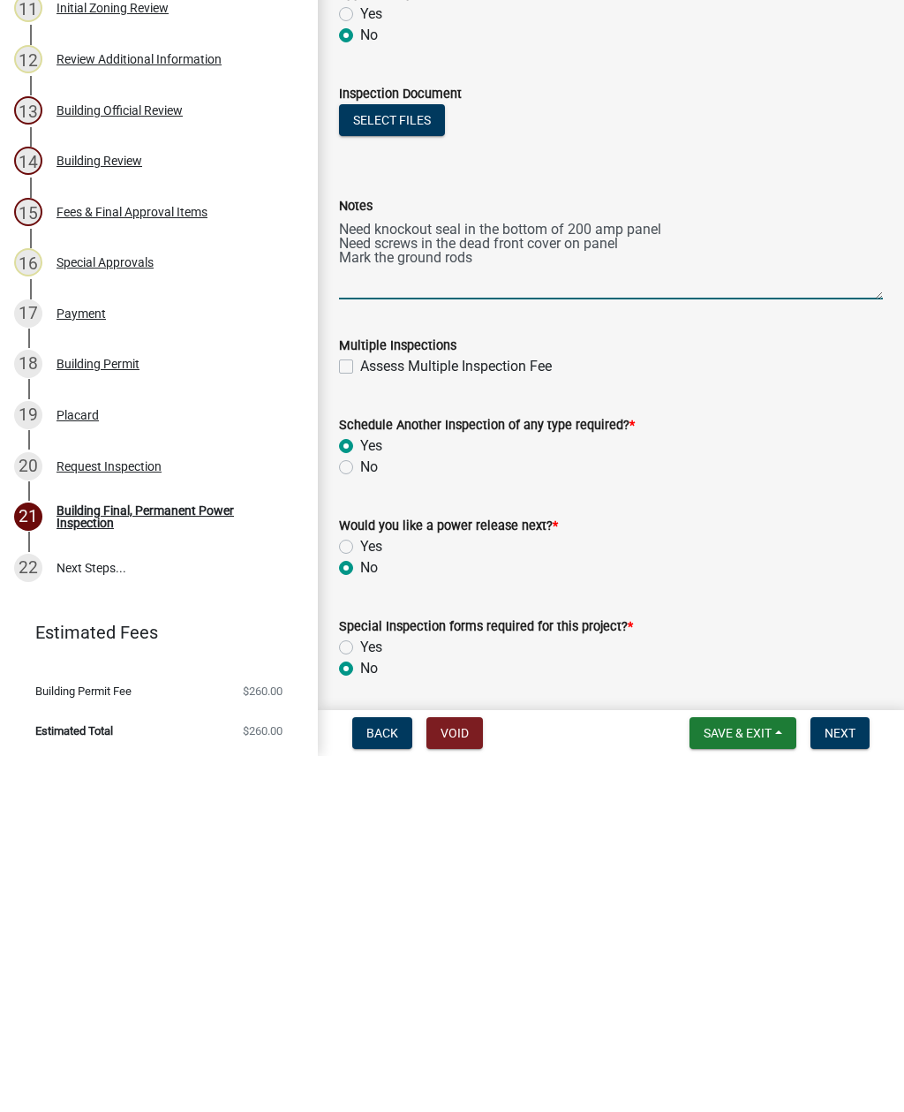
scroll to position [857, 0]
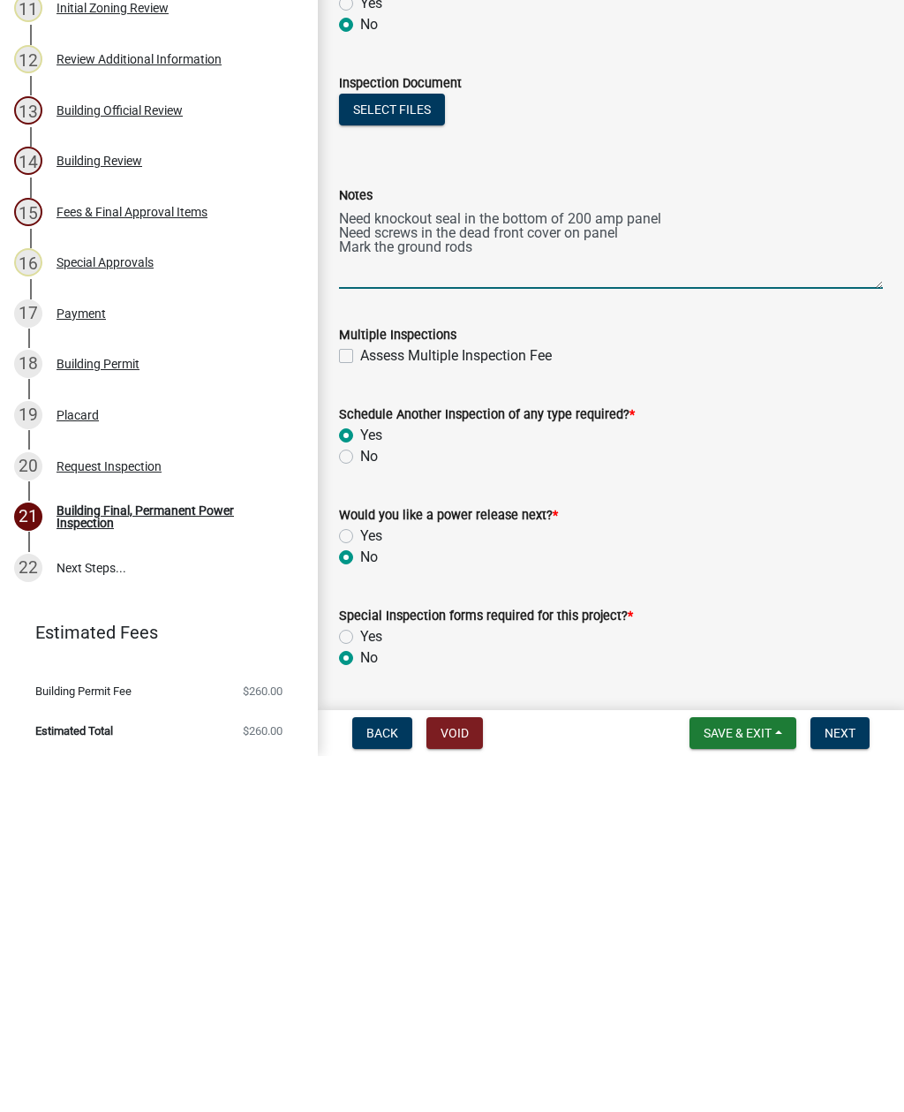
click at [851, 1082] on span "Next" at bounding box center [840, 1089] width 31 height 14
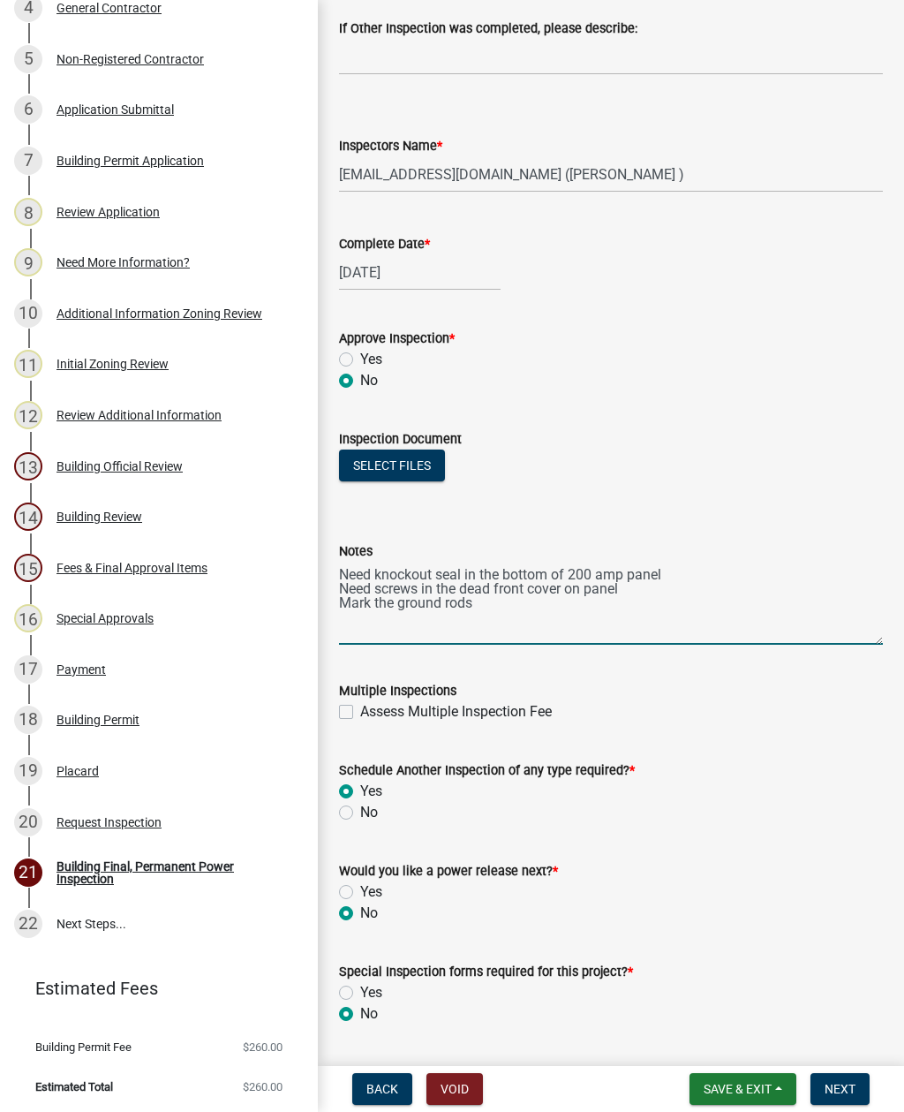
scroll to position [0, 0]
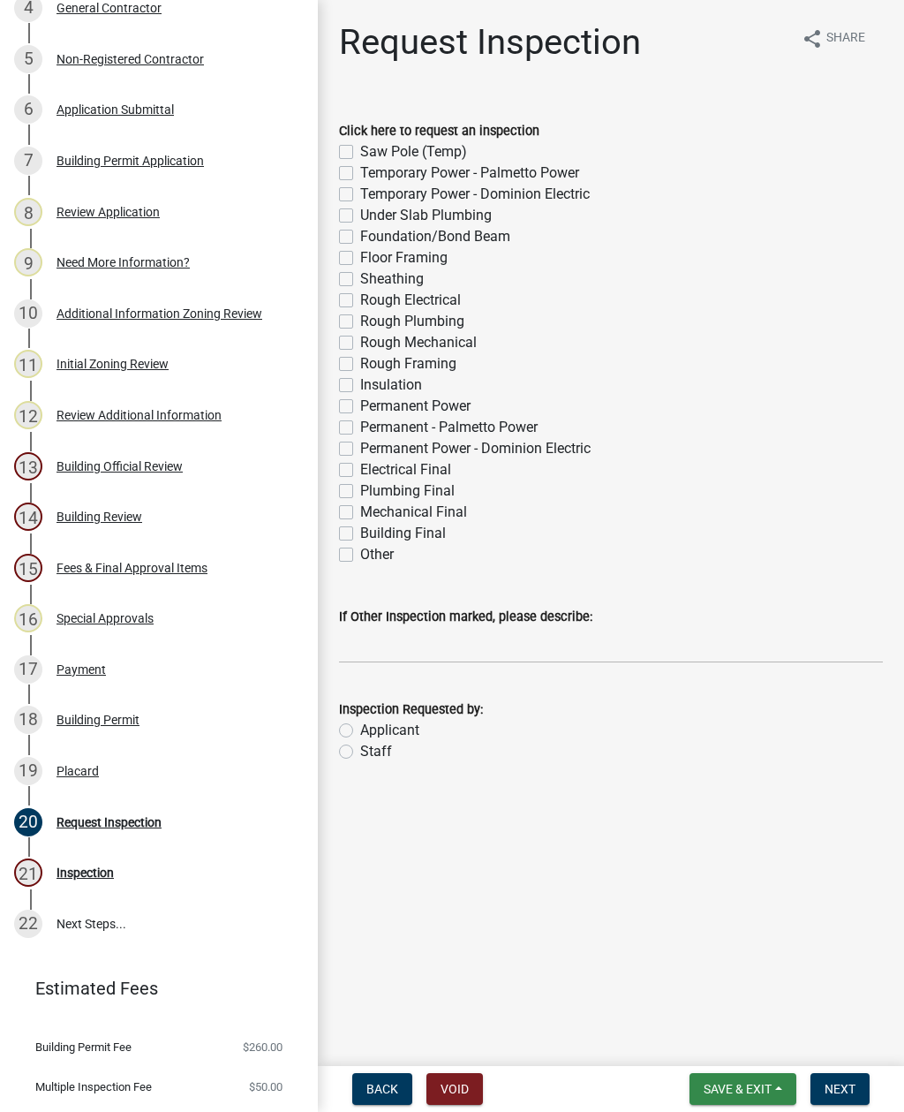
click at [728, 1084] on span "Save & Exit" at bounding box center [738, 1089] width 68 height 14
click at [744, 1040] on button "Save & Exit" at bounding box center [725, 1043] width 141 height 42
